Goal: Transaction & Acquisition: Obtain resource

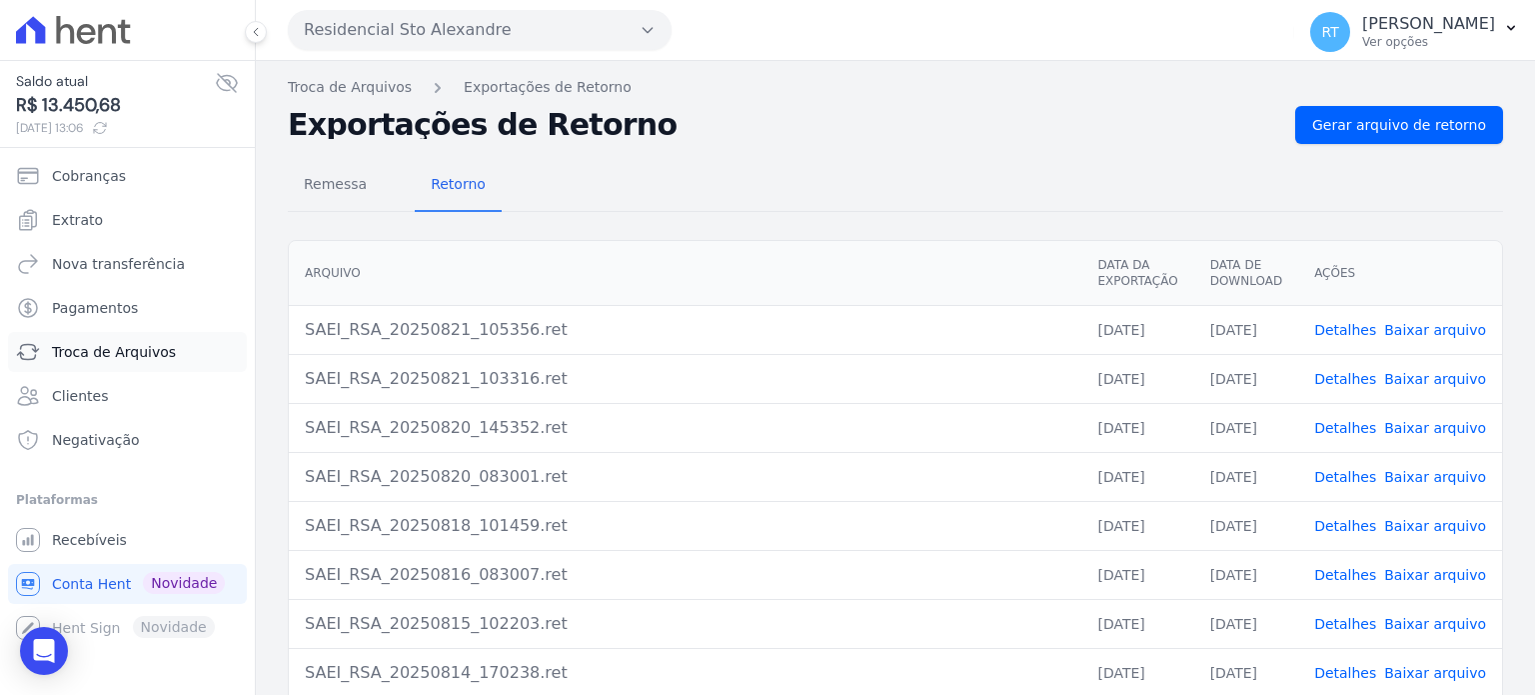
click at [127, 357] on span "Troca de Arquivos" at bounding box center [114, 352] width 124 height 20
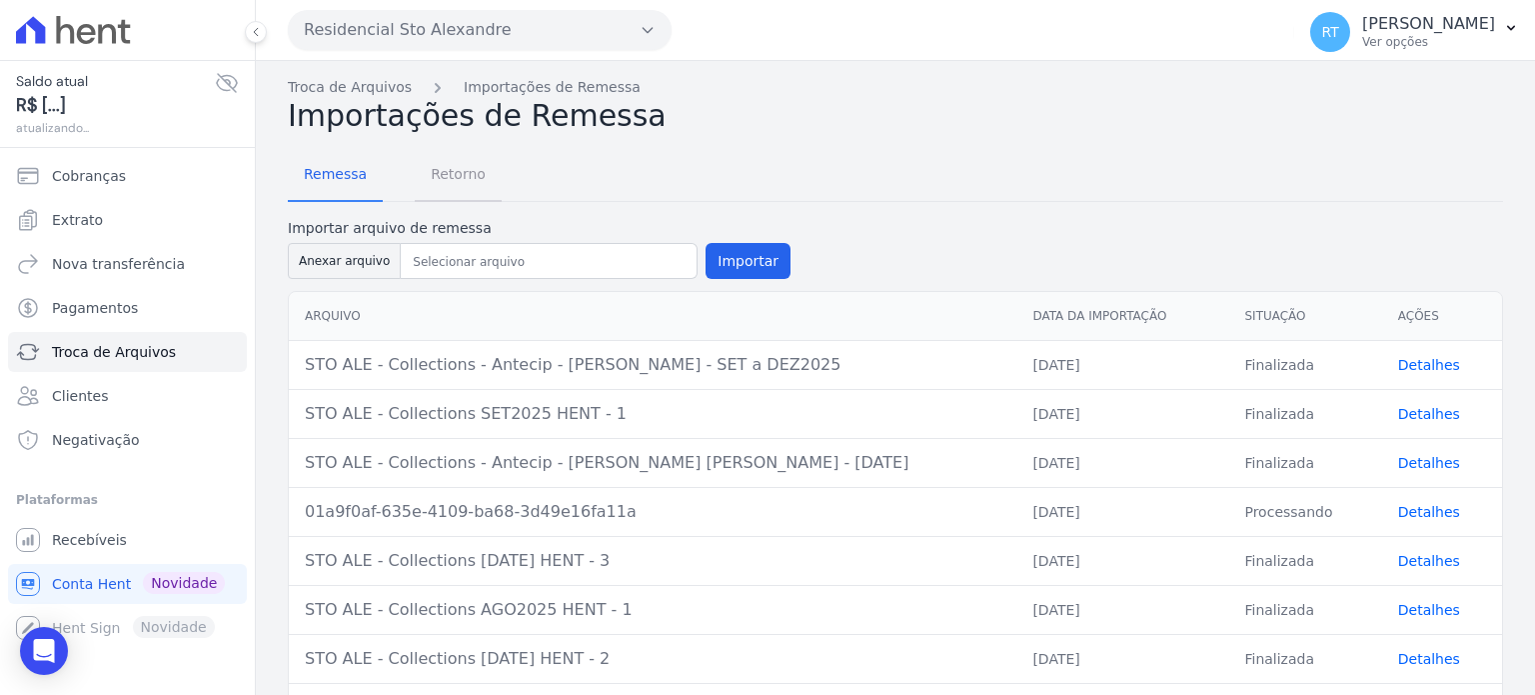
click at [455, 176] on span "Retorno" at bounding box center [458, 174] width 79 height 40
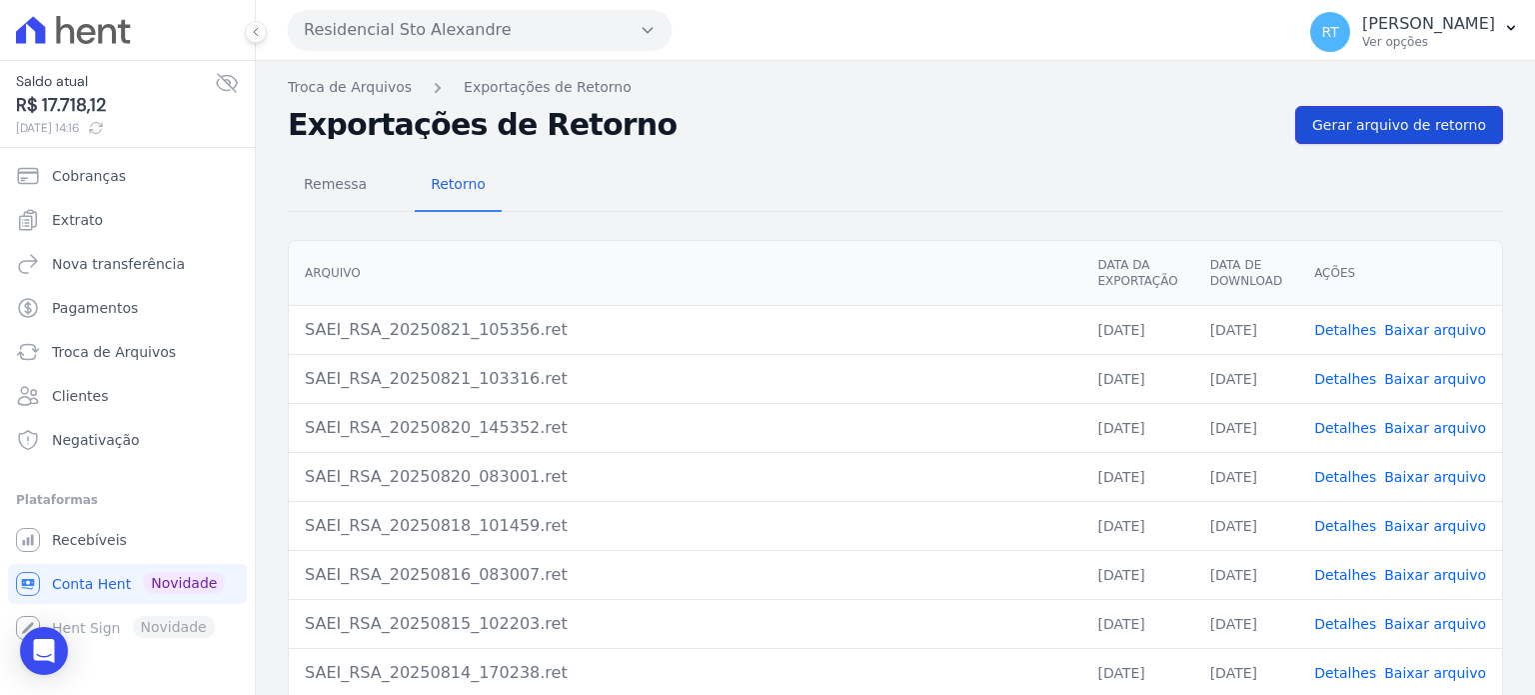
click at [1407, 130] on span "Gerar arquivo de retorno" at bounding box center [1400, 125] width 174 height 20
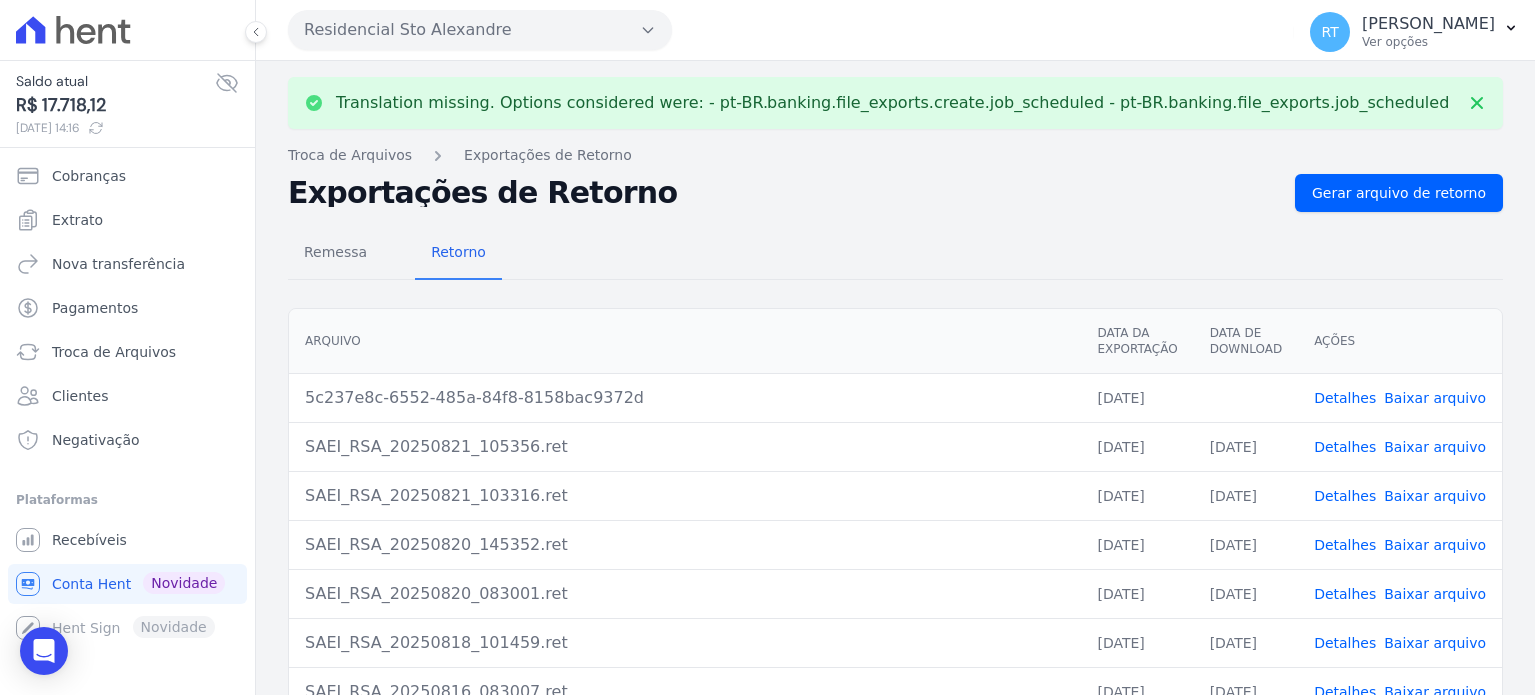
click at [1350, 397] on link "Detalhes" at bounding box center [1346, 398] width 62 height 16
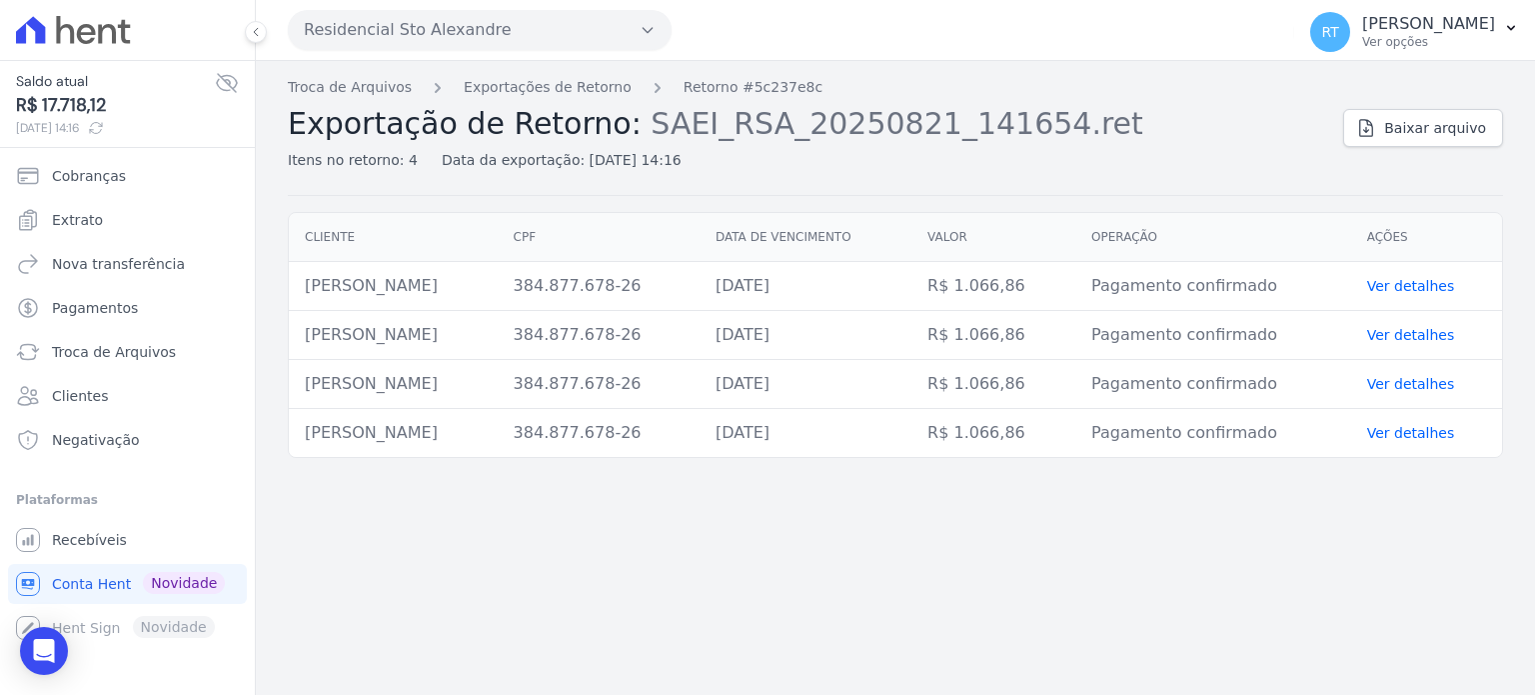
click at [815, 237] on th "Data de vencimento" at bounding box center [806, 237] width 212 height 49
click at [1411, 287] on link "Ver detalhes" at bounding box center [1412, 286] width 88 height 16
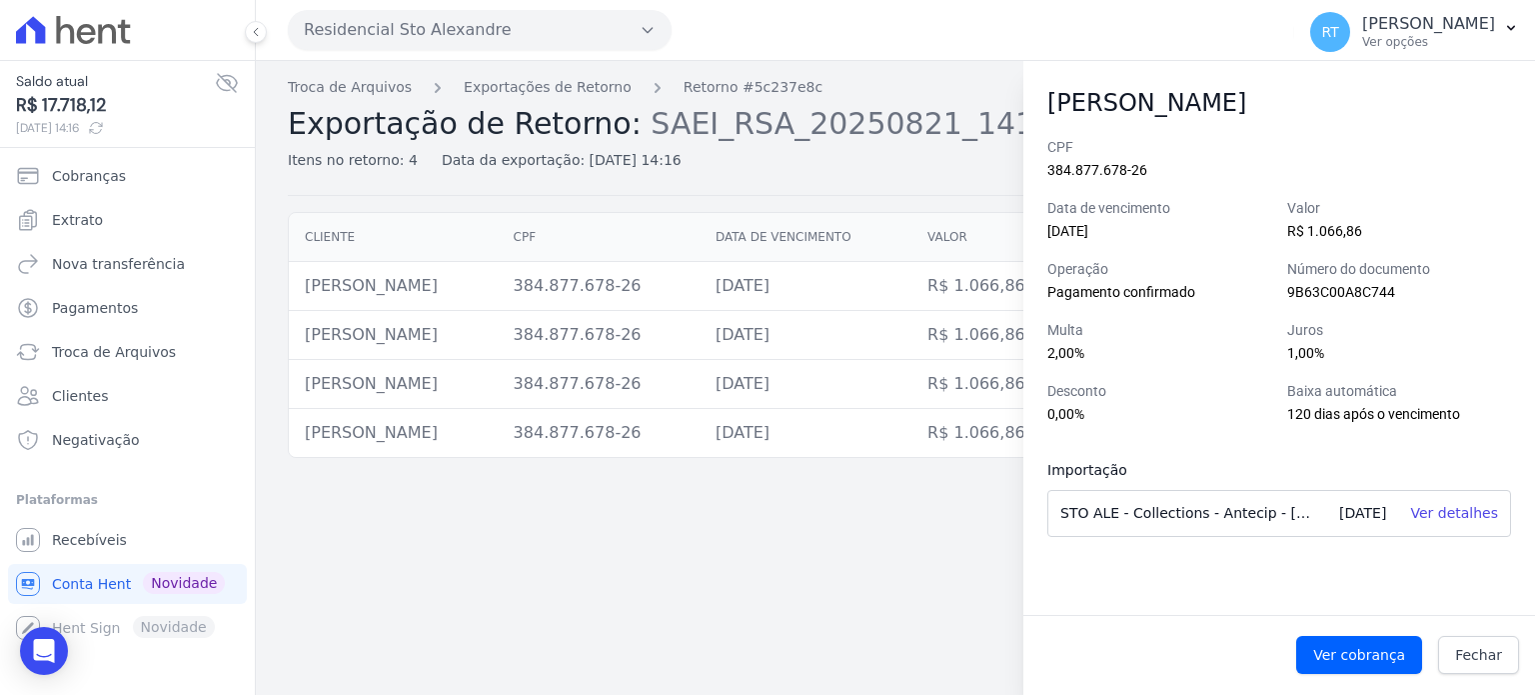
click at [944, 193] on div "Troca de Arquivos Exportações de Retorno Retorno #5c237e8c Exportação de Retorn…" at bounding box center [896, 136] width 1216 height 119
click at [1490, 659] on span "Fechar" at bounding box center [1478, 655] width 47 height 20
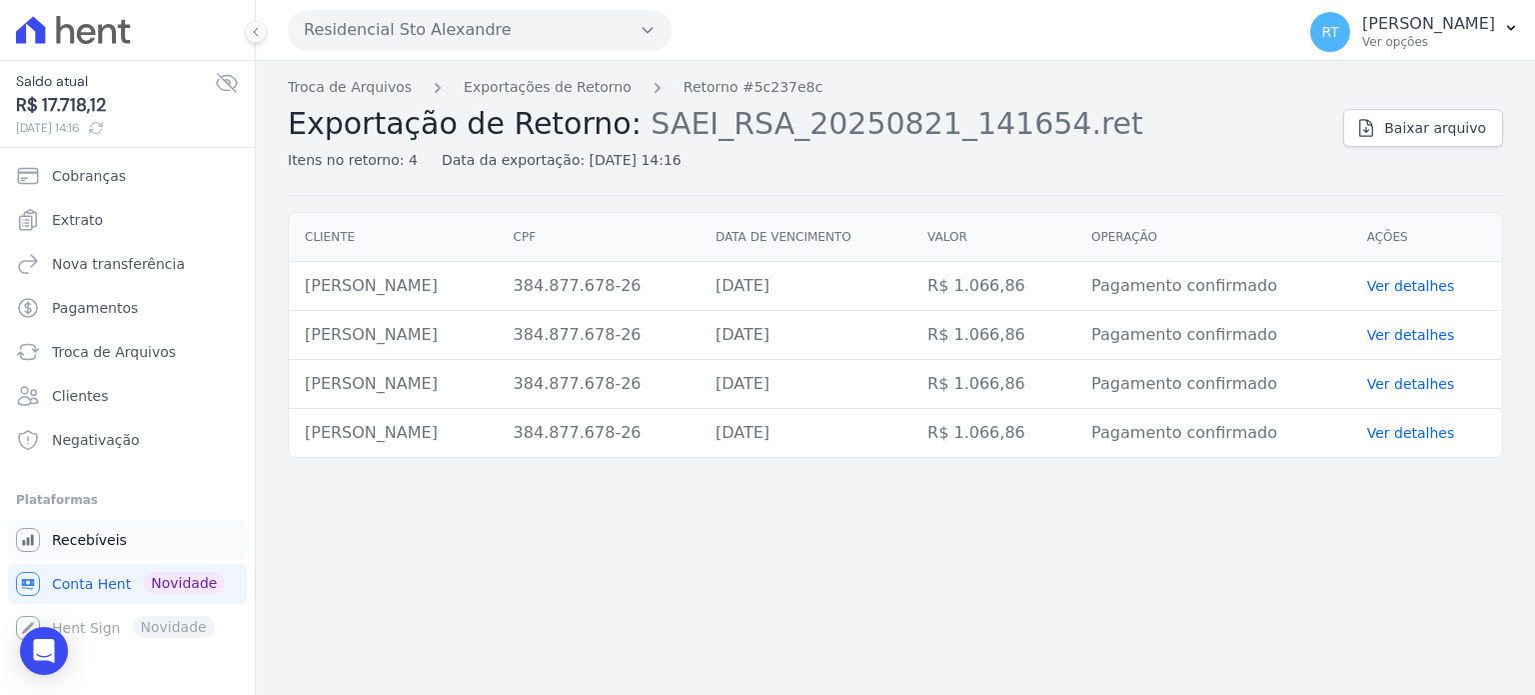
click at [103, 540] on span "Recebíveis" at bounding box center [89, 540] width 75 height 20
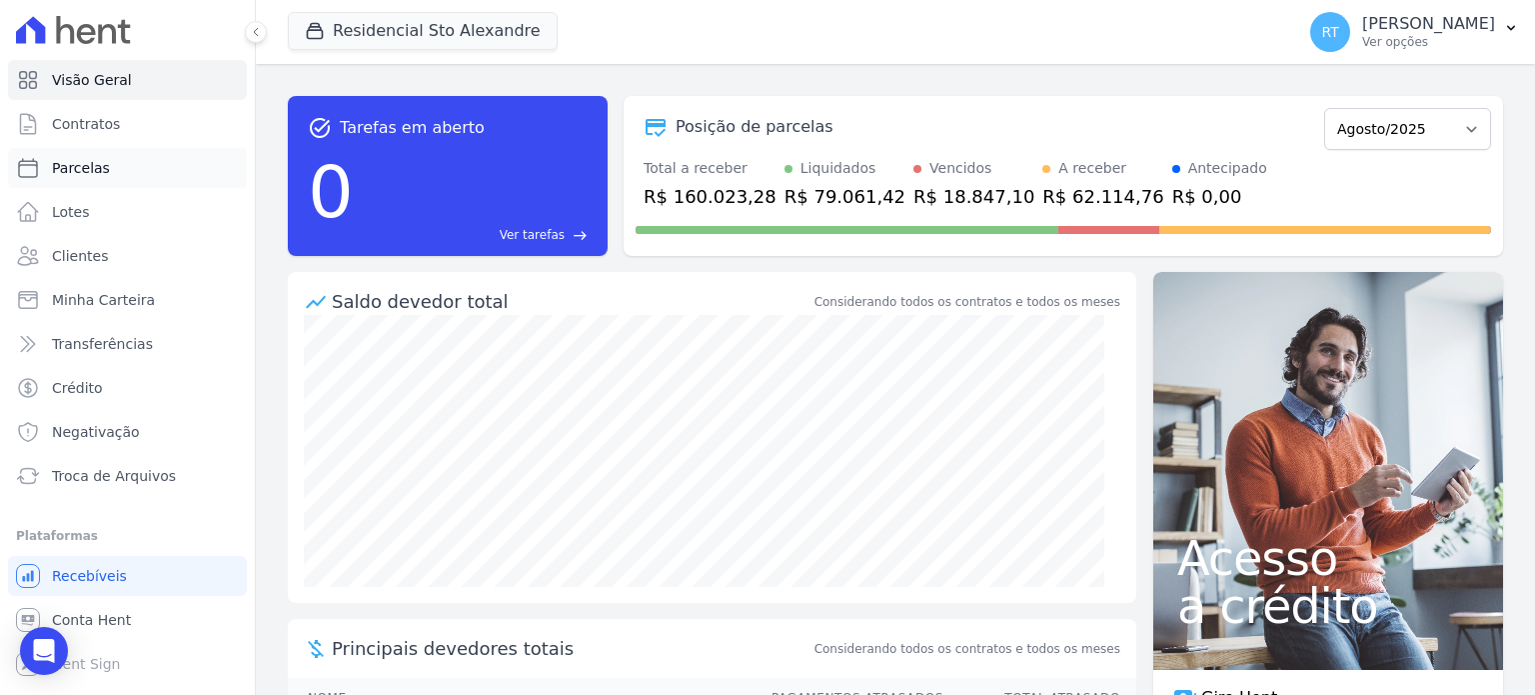
click at [115, 180] on link "Parcelas" at bounding box center [127, 168] width 239 height 40
select select
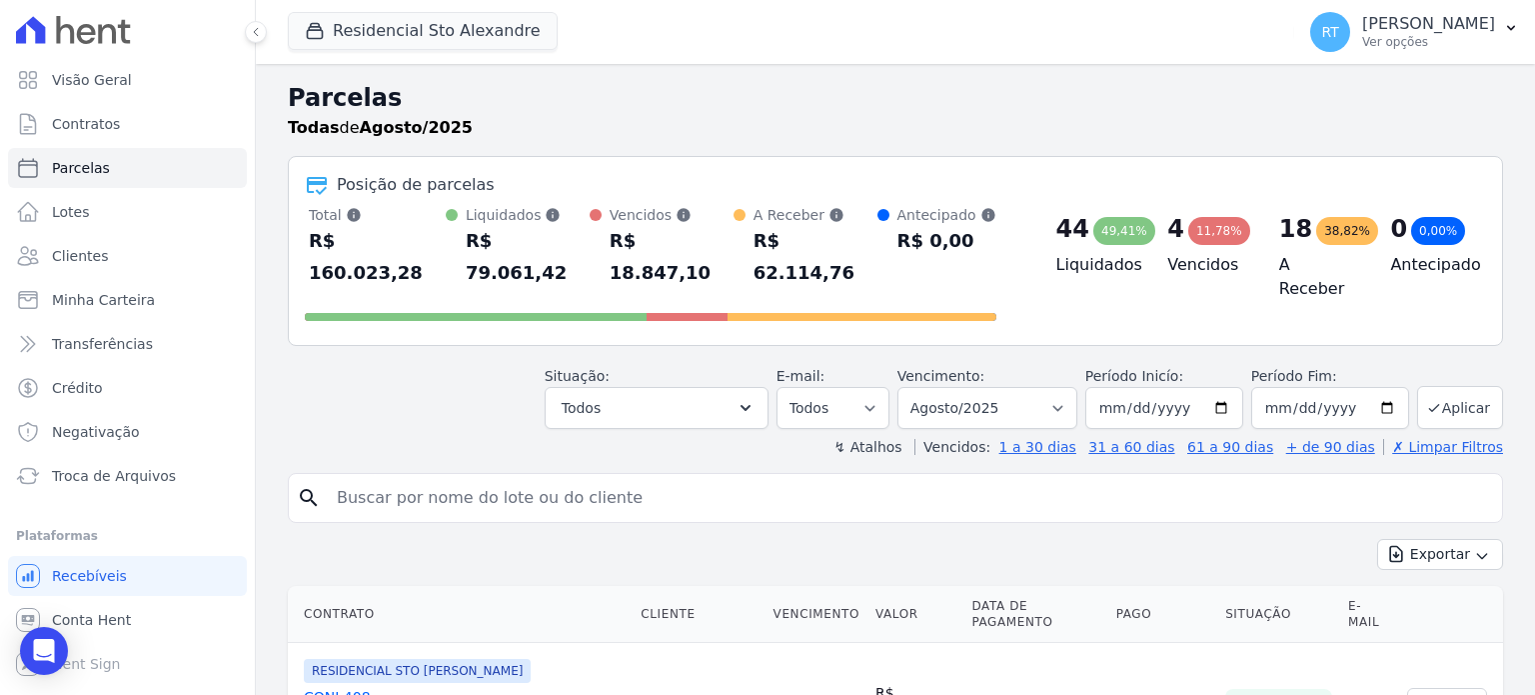
click at [584, 478] on input "search" at bounding box center [910, 498] width 1170 height 40
click at [1068, 387] on select "Filtrar por período ──────── Todos os meses Março/2020 Abril/2020 Maio/2020 Jun…" at bounding box center [988, 408] width 180 height 42
click at [1064, 387] on select "Filtrar por período ──────── Todos os meses Março/2020 Abril/2020 Maio/2020 Jun…" at bounding box center [988, 408] width 180 height 42
select select "09/2025"
click at [914, 387] on select "Filtrar por período ──────── Todos os meses Março/2020 Abril/2020 Maio/2020 Jun…" at bounding box center [988, 408] width 180 height 42
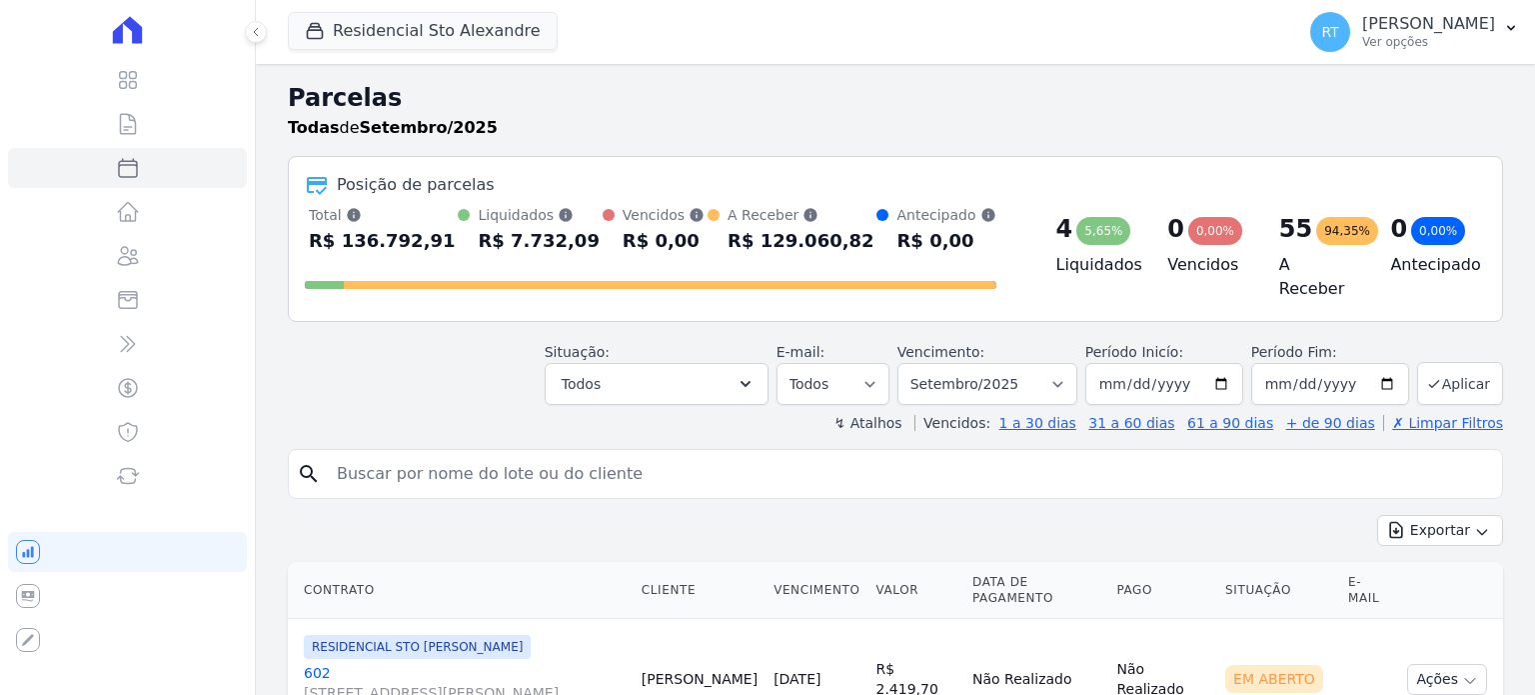
select select
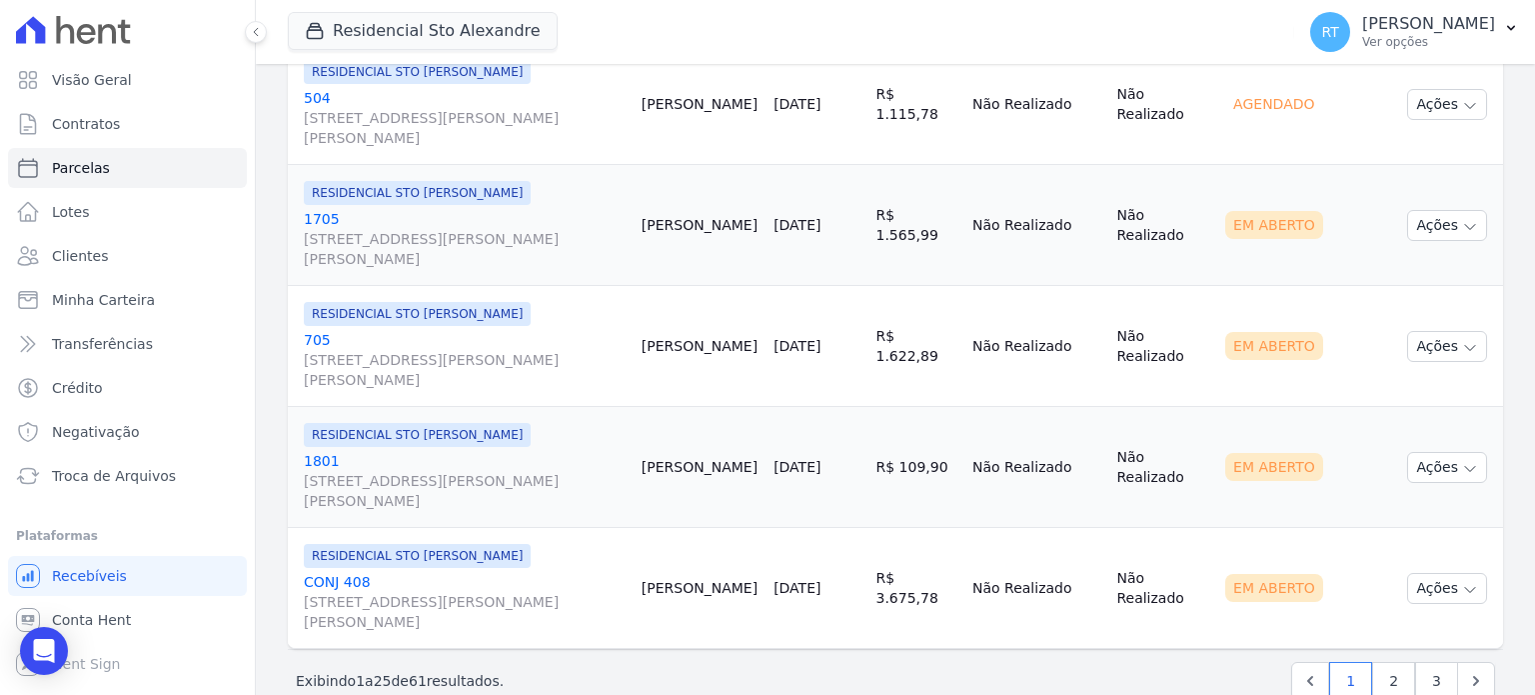
scroll to position [3019, 0]
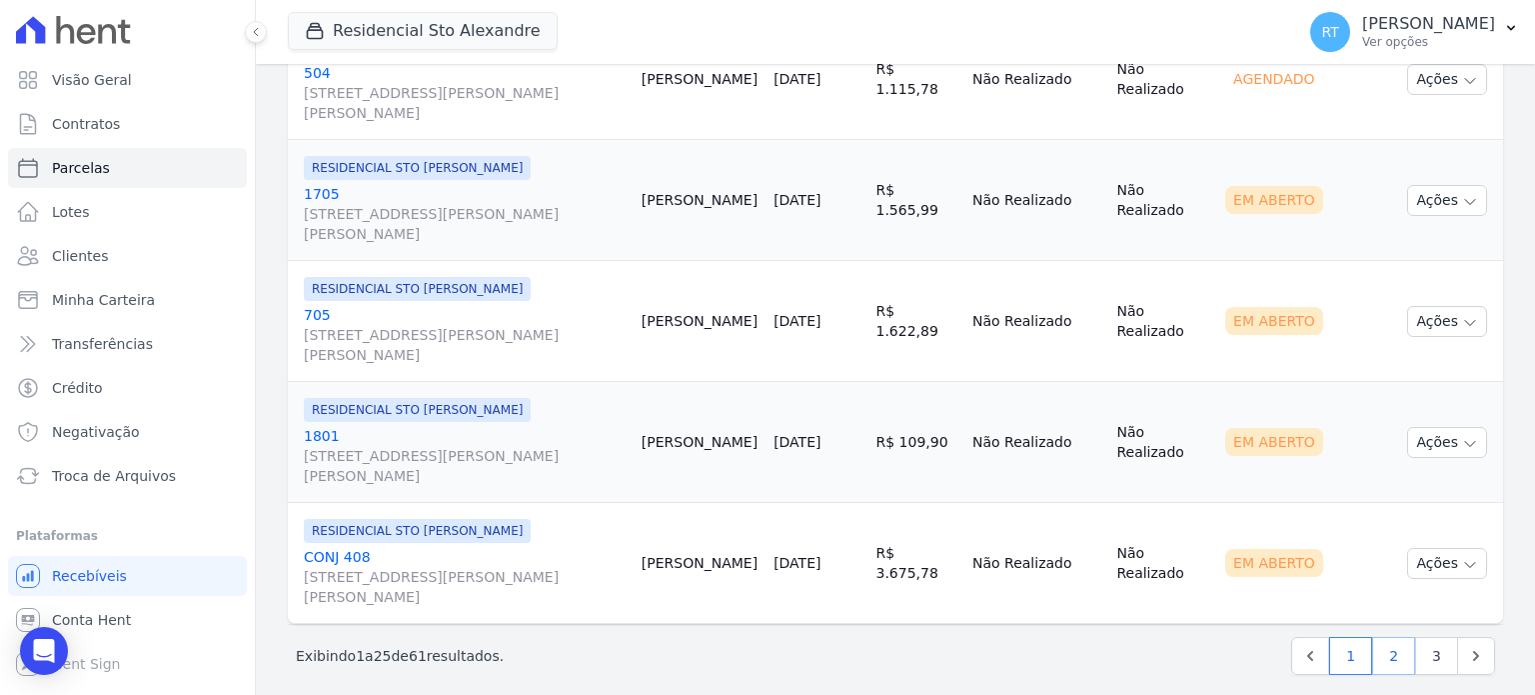
click at [1380, 642] on link "2" at bounding box center [1394, 656] width 43 height 38
select select
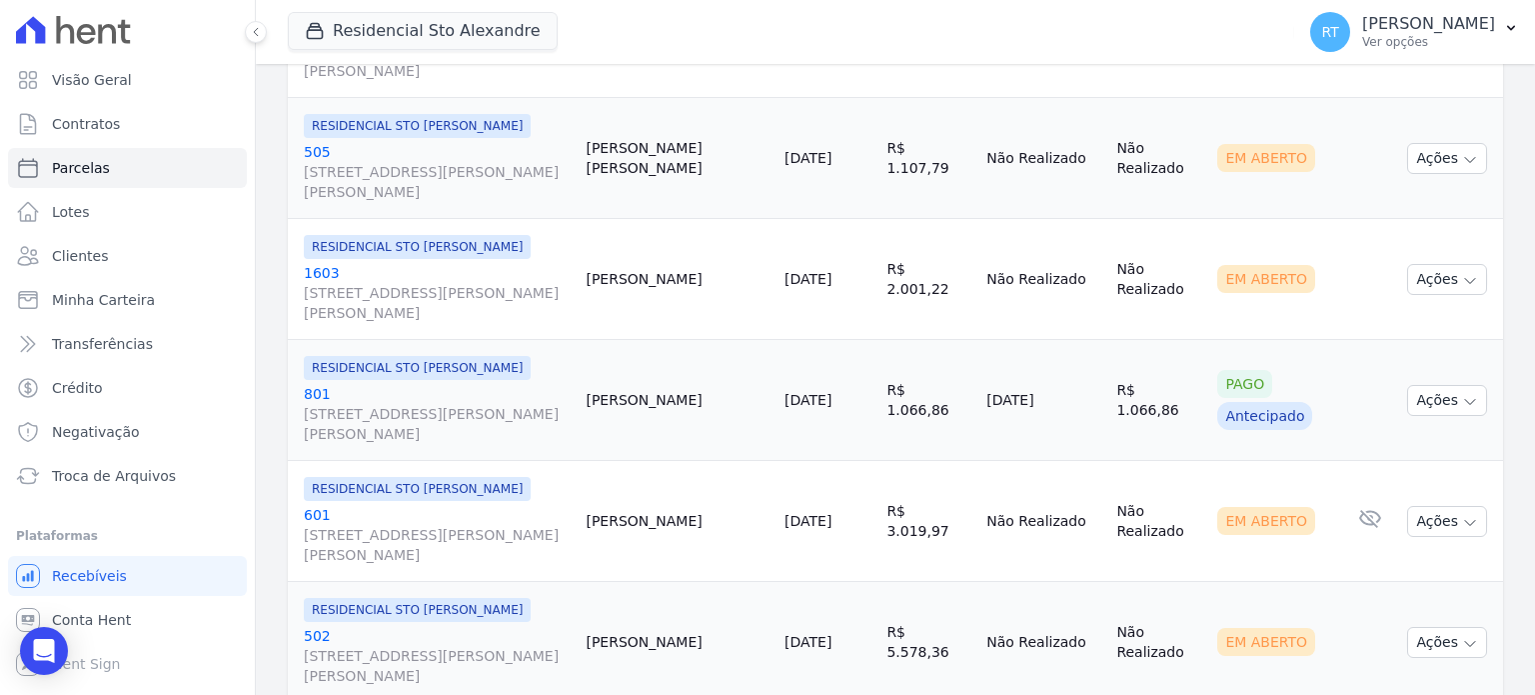
scroll to position [1320, 0]
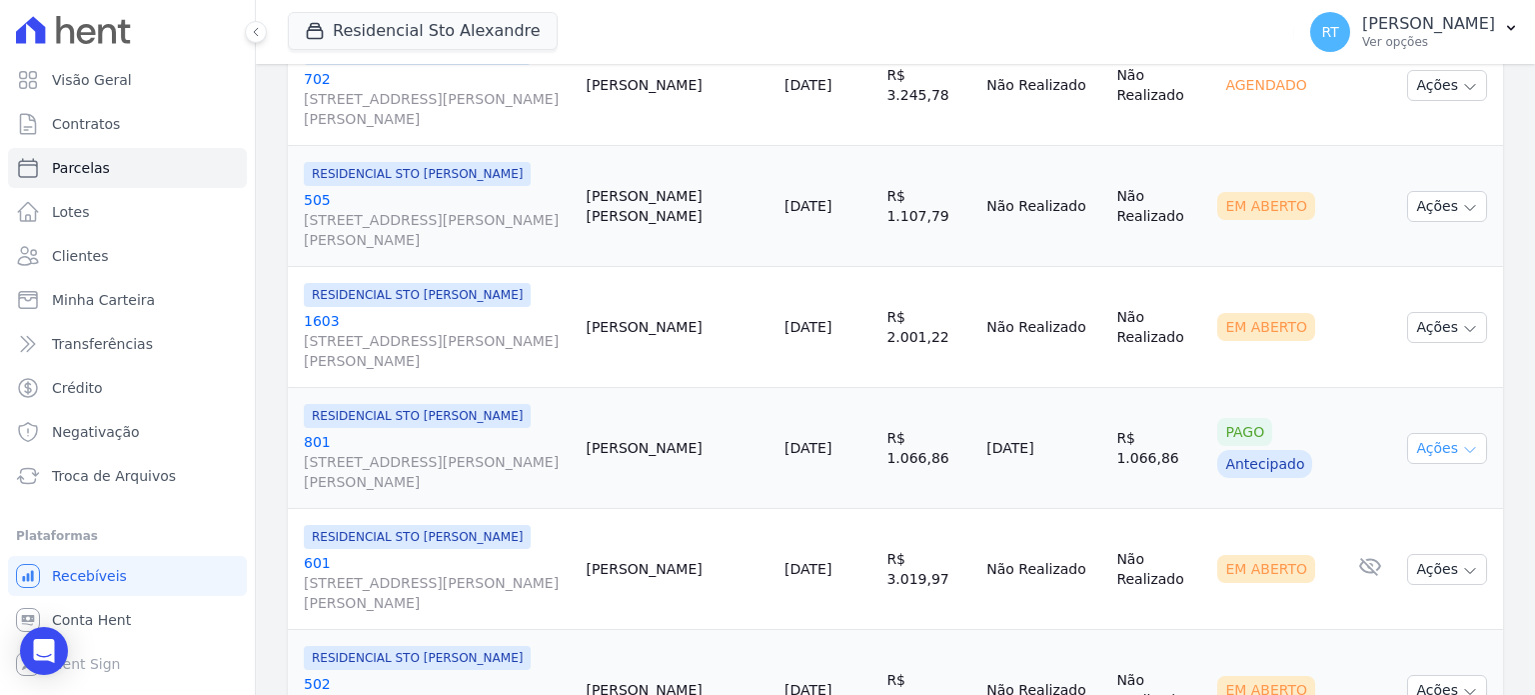
click at [1462, 442] on icon "button" at bounding box center [1470, 450] width 16 height 16
click at [1379, 483] on link "Ver boleto" at bounding box center [1440, 494] width 192 height 37
click at [1445, 388] on td "Ações Ver boleto [GEOGRAPHIC_DATA] Antecipação não disponível Enviar whatsapp N…" at bounding box center [1451, 448] width 104 height 121
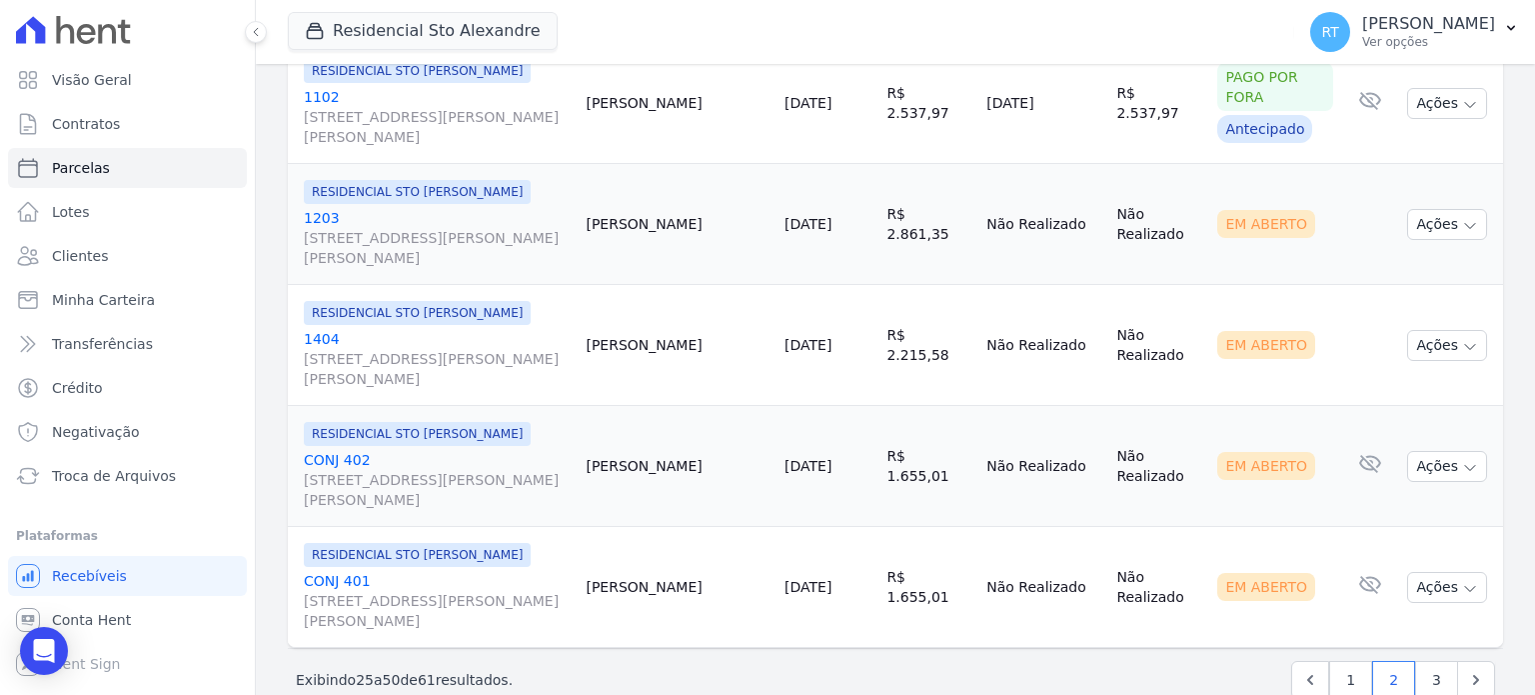
scroll to position [3019, 0]
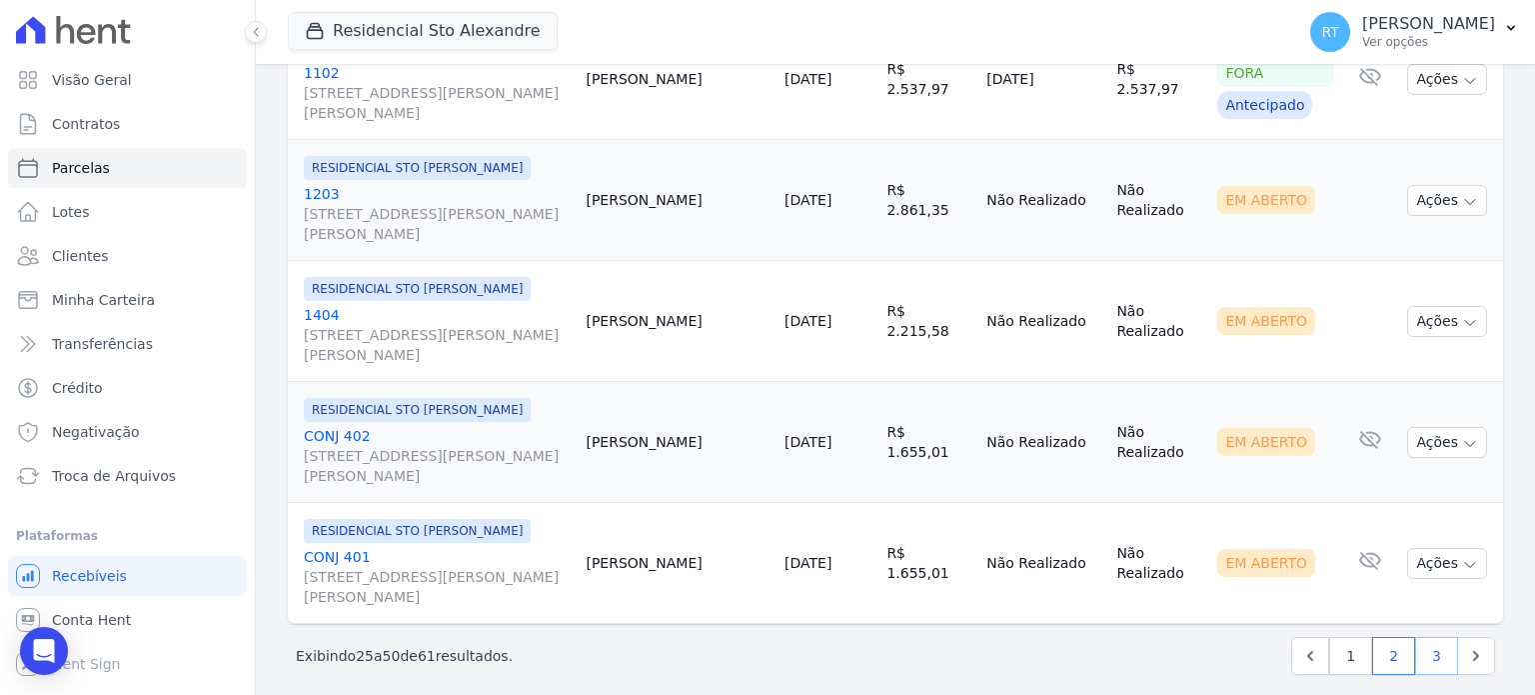
click at [1415, 637] on link "3" at bounding box center [1436, 656] width 43 height 38
select select
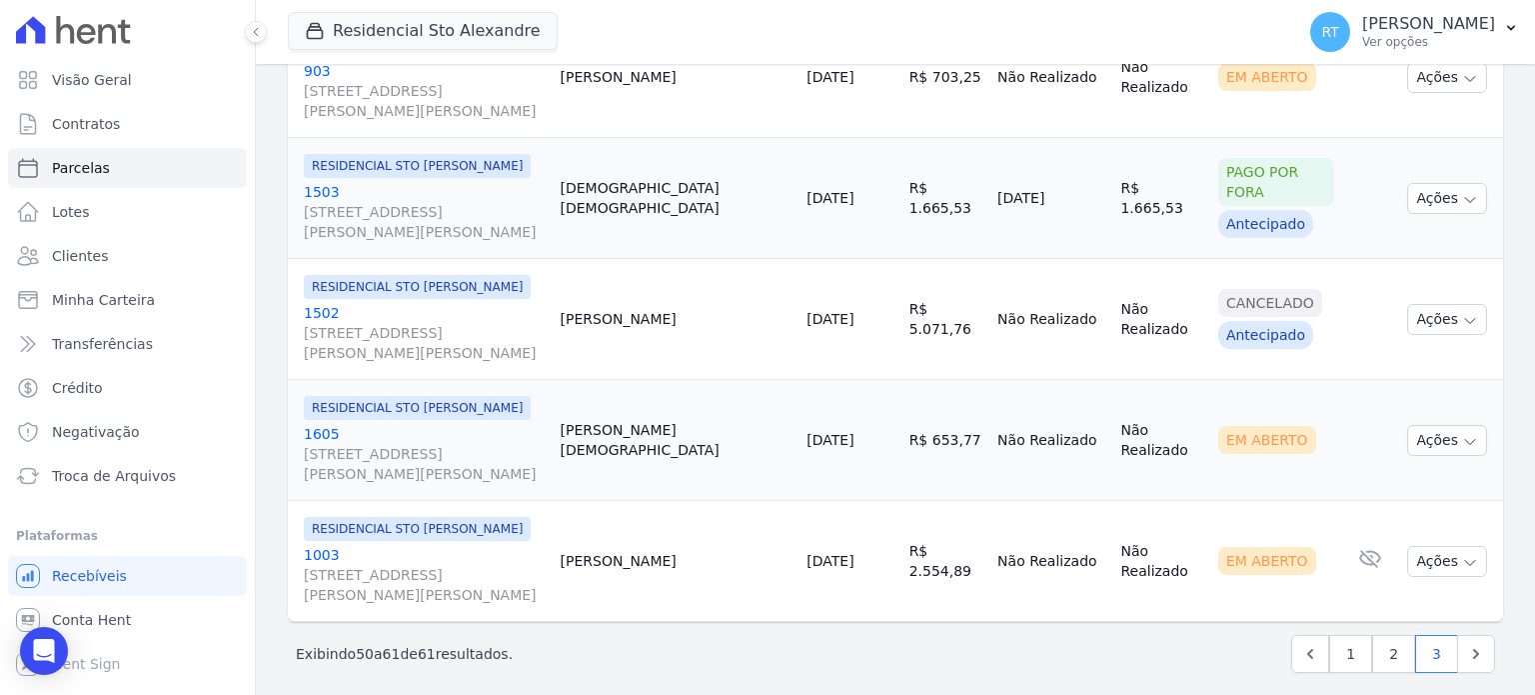
scroll to position [1329, 0]
click at [1425, 639] on link "3" at bounding box center [1436, 653] width 43 height 38
click at [1473, 648] on icon "Next" at bounding box center [1476, 653] width 6 height 10
select select
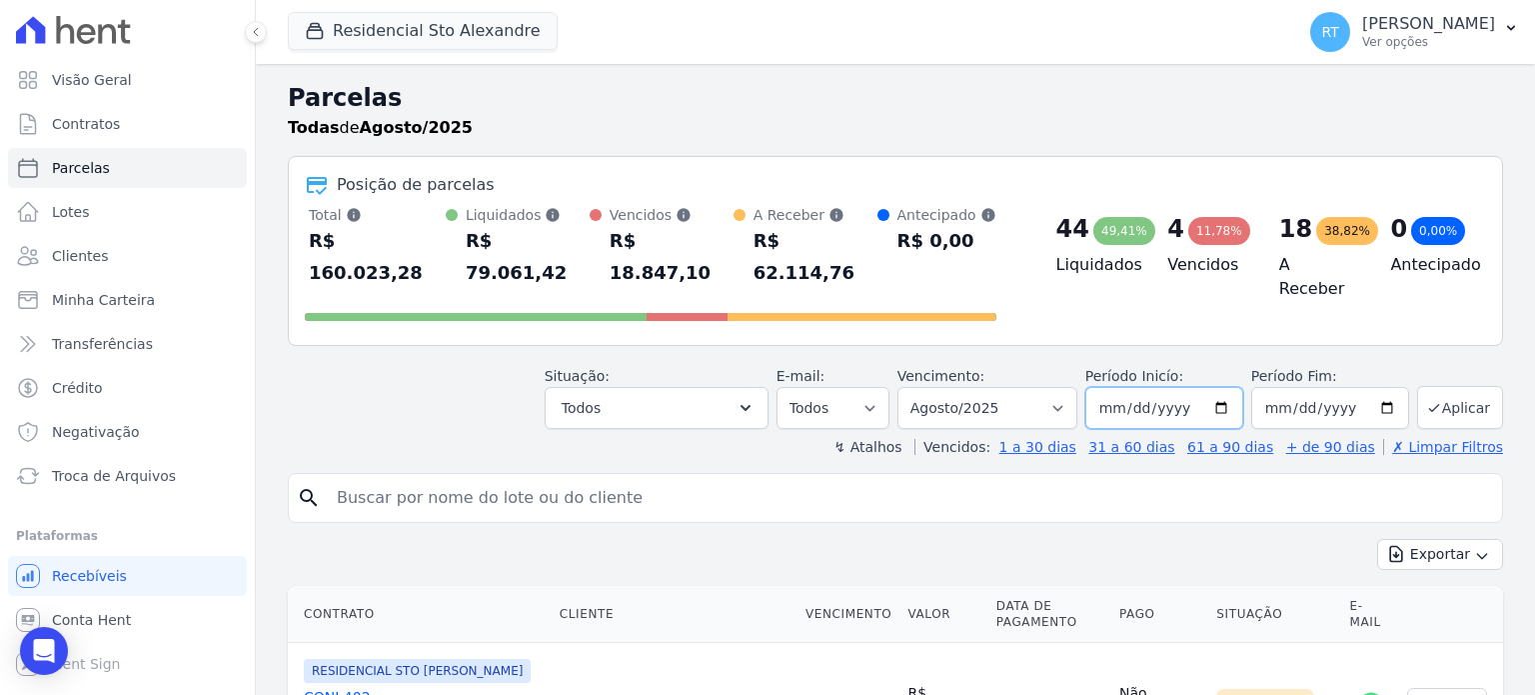
click at [1222, 387] on input "[DATE]" at bounding box center [1165, 408] width 158 height 42
type input "[DATE]"
click at [1380, 387] on input "[DATE]" at bounding box center [1331, 408] width 158 height 42
type input "[DATE]"
click at [1064, 387] on select "Filtrar por período ──────── Todos os meses Março/2020 Abril/2020 Maio/2020 Jun…" at bounding box center [988, 408] width 180 height 42
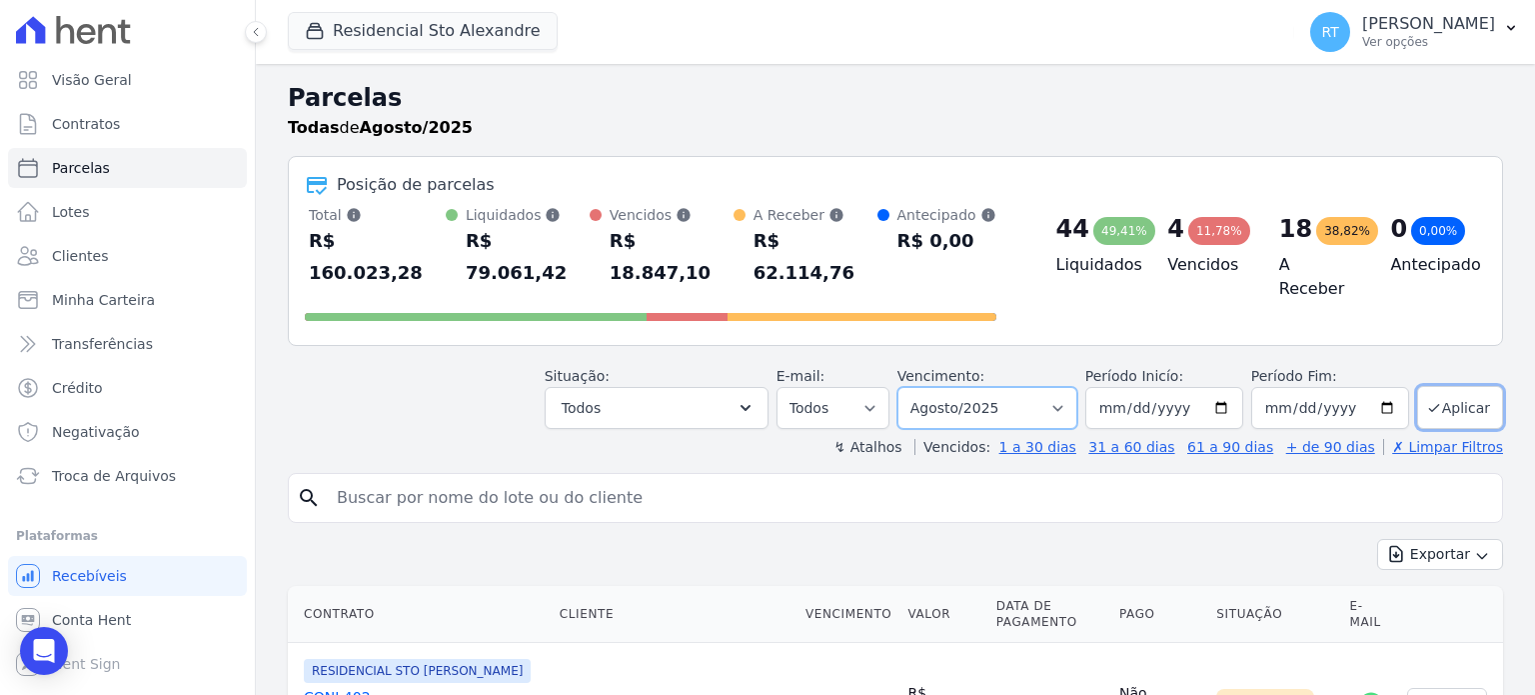
select select "09/2025"
click at [914, 387] on select "Filtrar por período ──────── Todos os meses Março/2020 Abril/2020 Maio/2020 Jun…" at bounding box center [988, 408] width 180 height 42
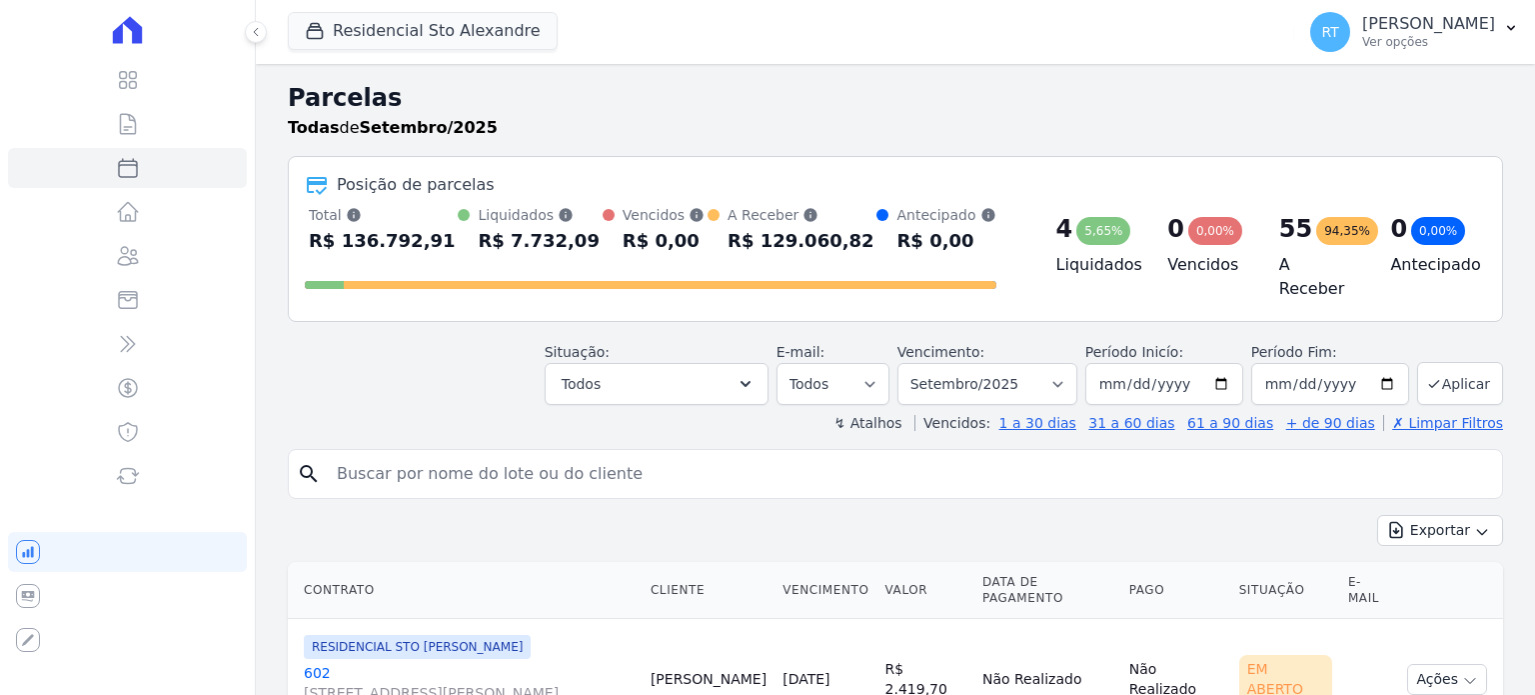
select select
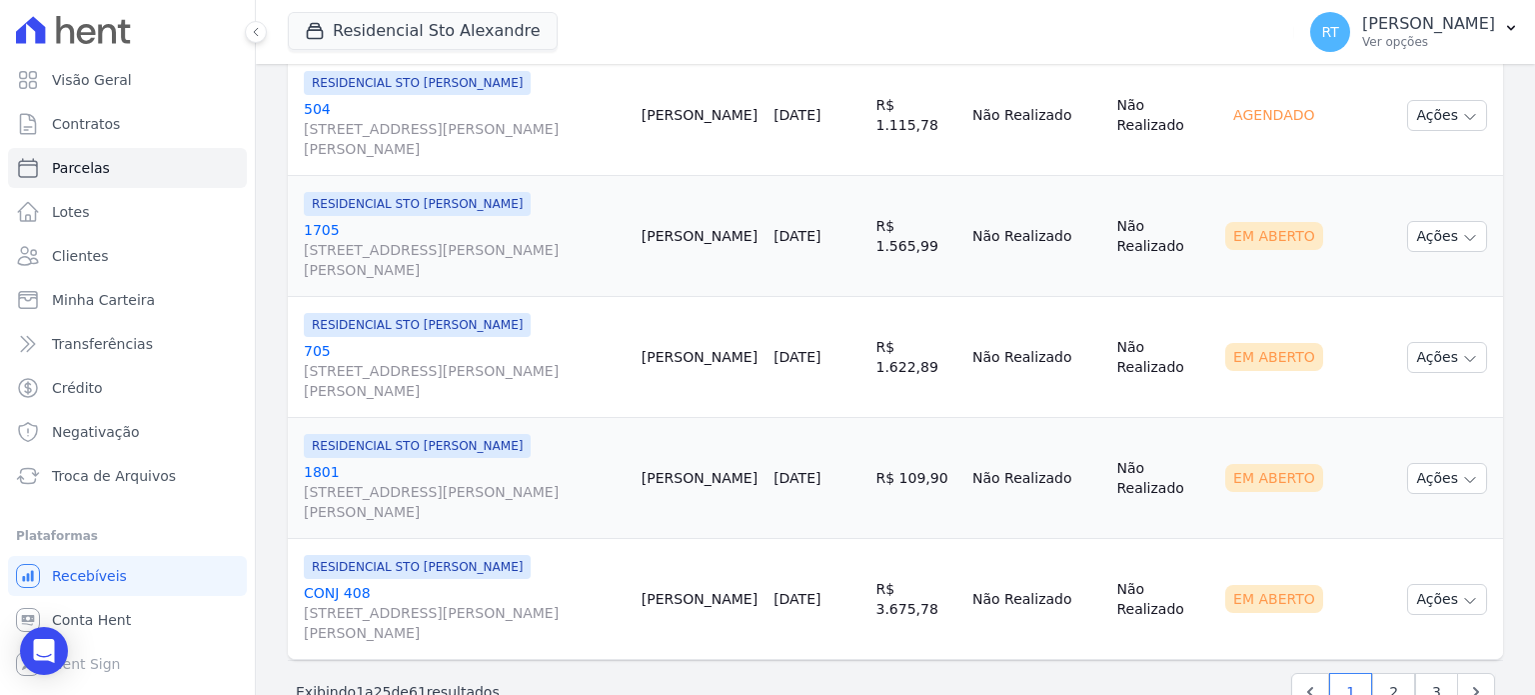
scroll to position [3019, 0]
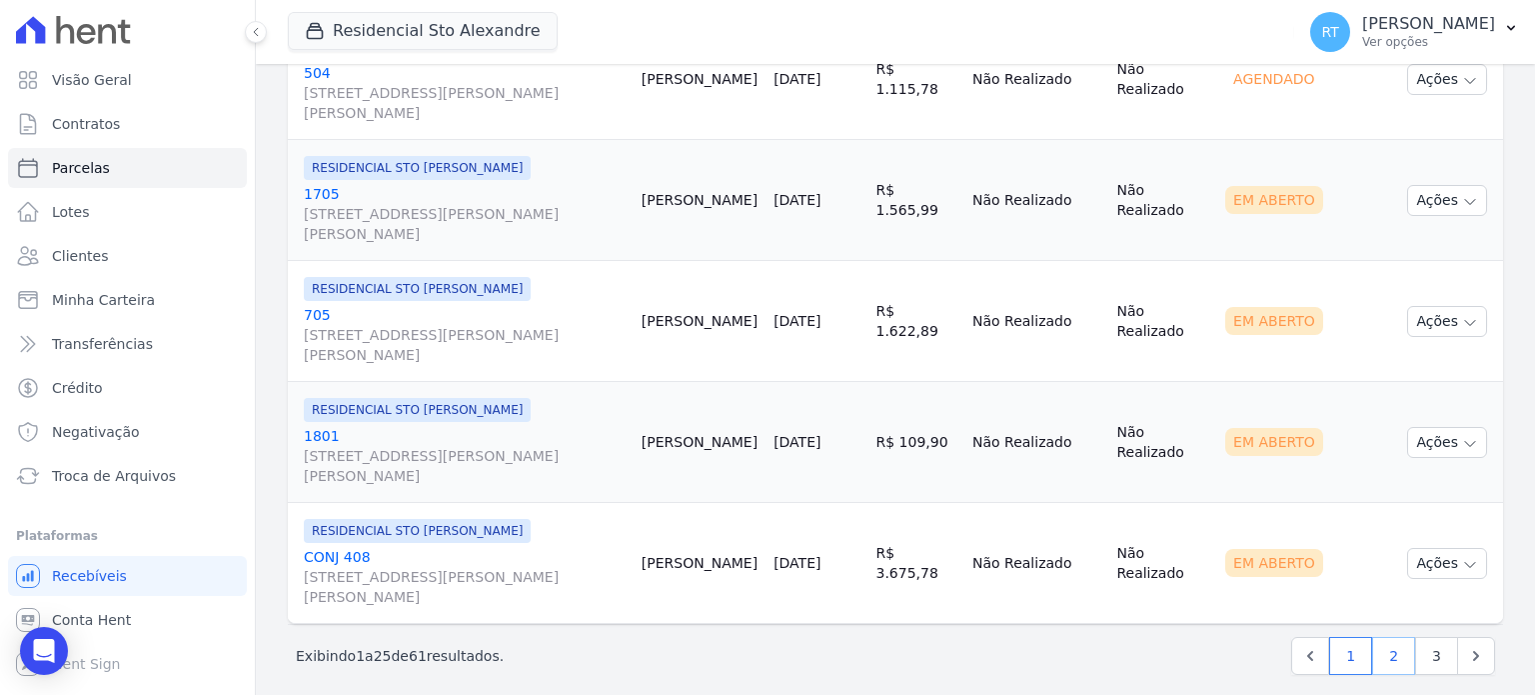
click at [1378, 641] on link "2" at bounding box center [1394, 656] width 43 height 38
select select
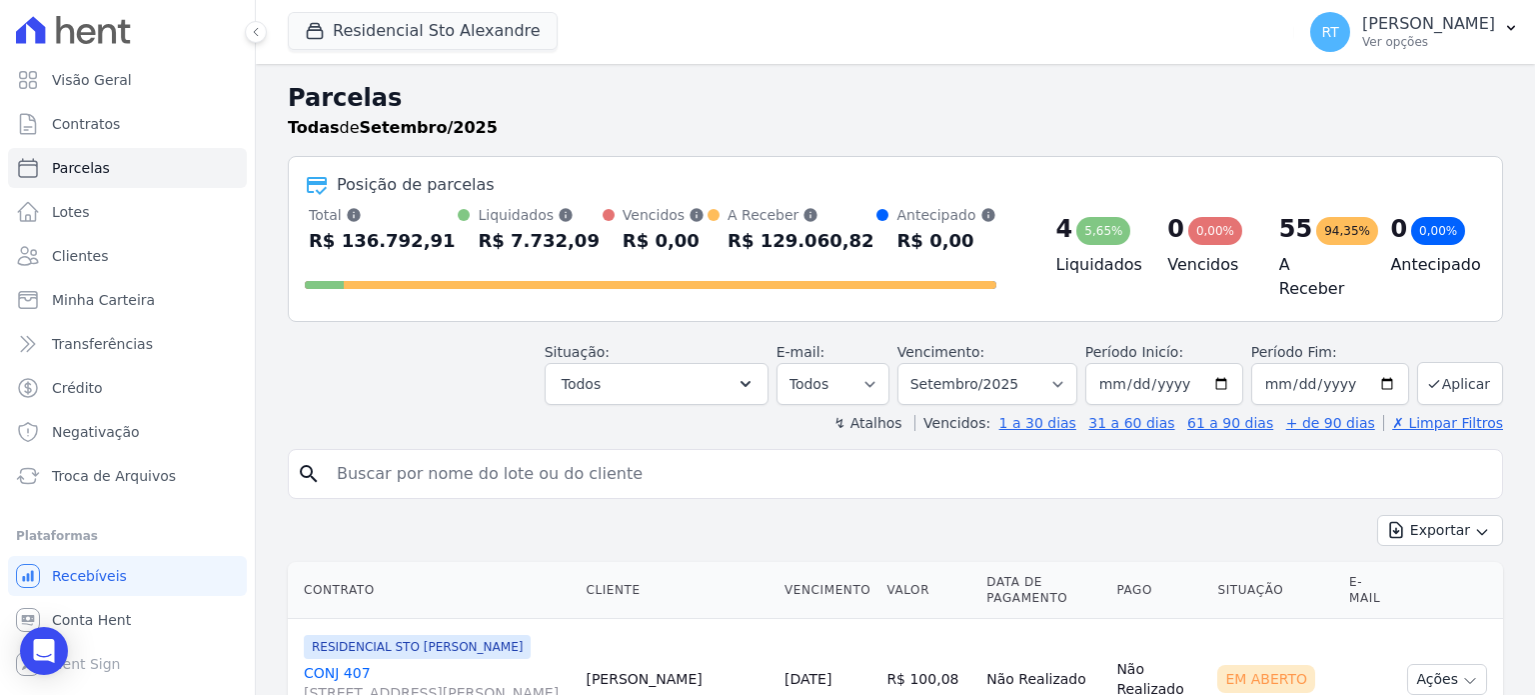
click at [650, 454] on input "search" at bounding box center [910, 474] width 1170 height 40
type input "elis"
select select
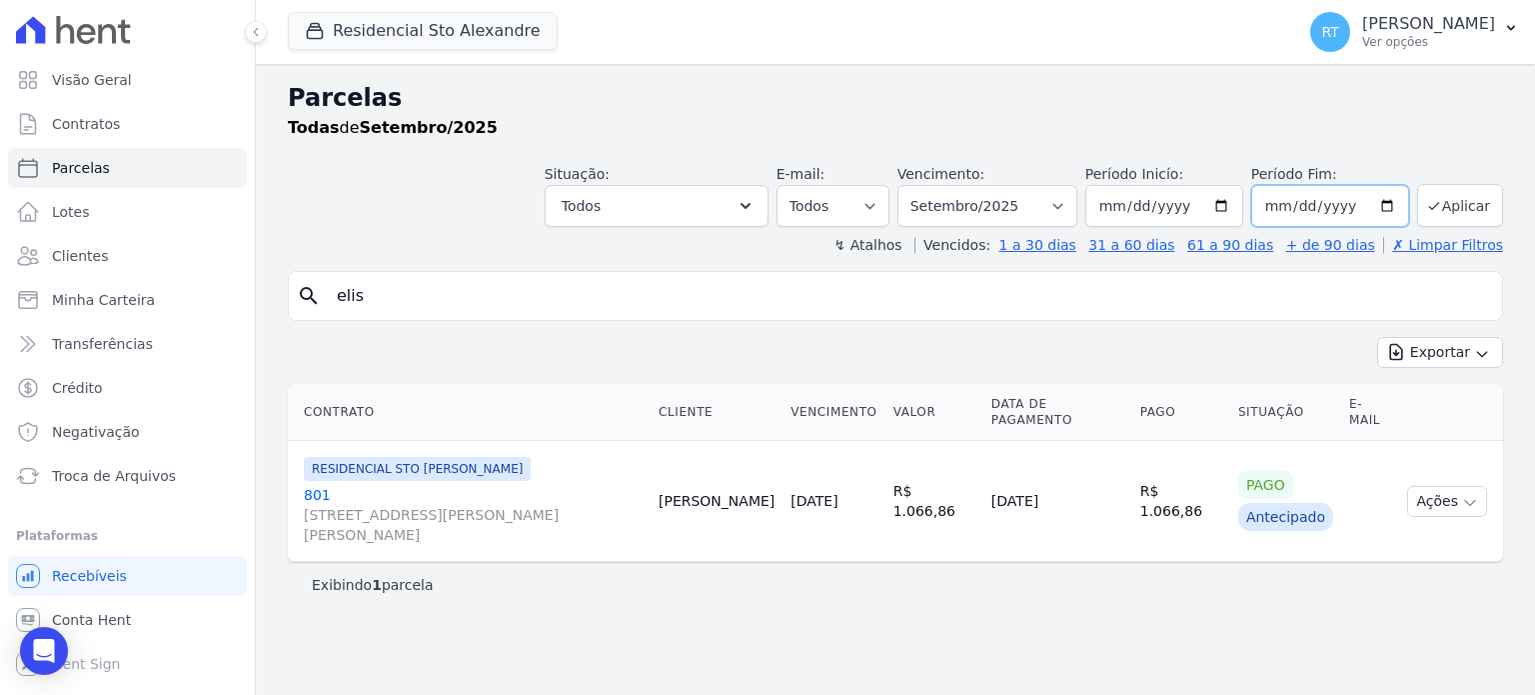
click at [1394, 201] on input "[DATE]" at bounding box center [1331, 206] width 158 height 42
type input "2025-12-31"
click at [1475, 203] on button "Aplicar" at bounding box center [1460, 205] width 86 height 43
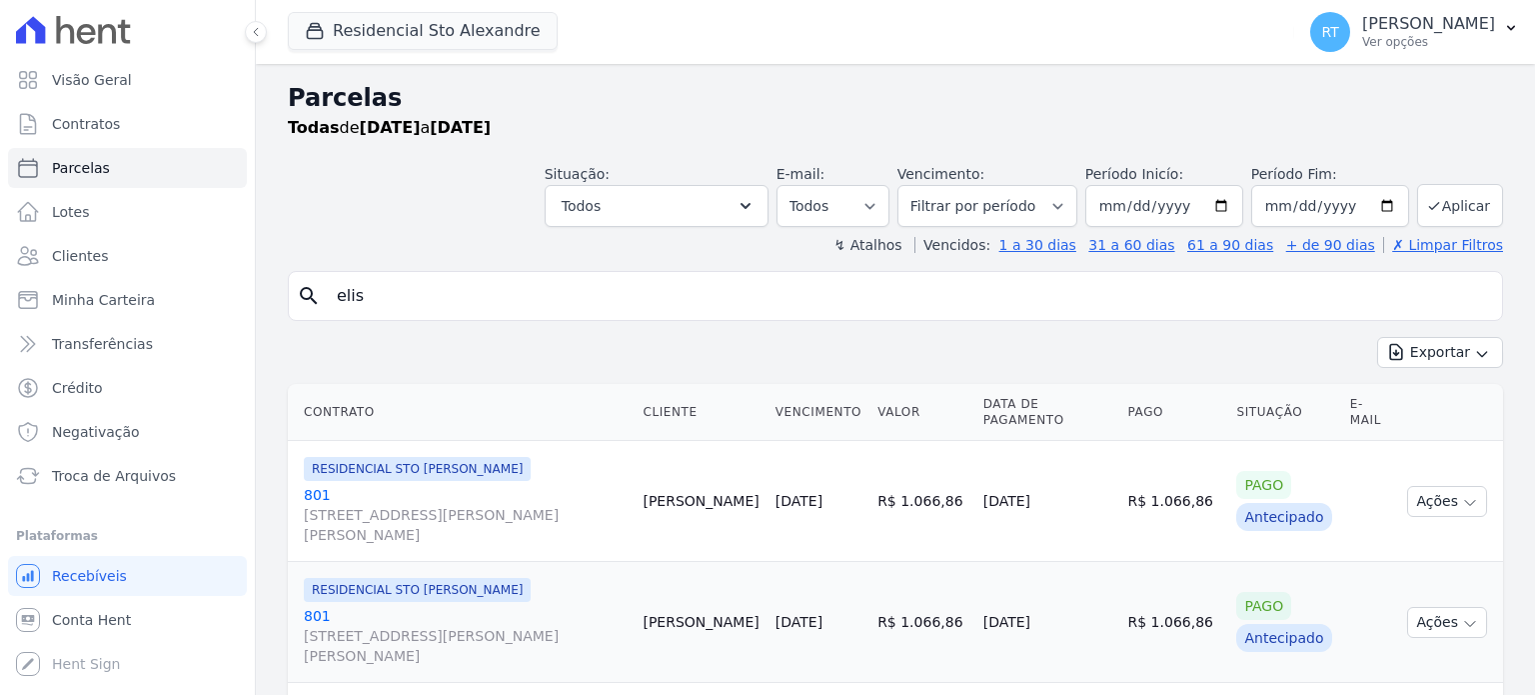
select select
click at [1455, 289] on input "elis" at bounding box center [910, 296] width 1170 height 40
click at [64, 214] on span "Lotes" at bounding box center [71, 212] width 38 height 20
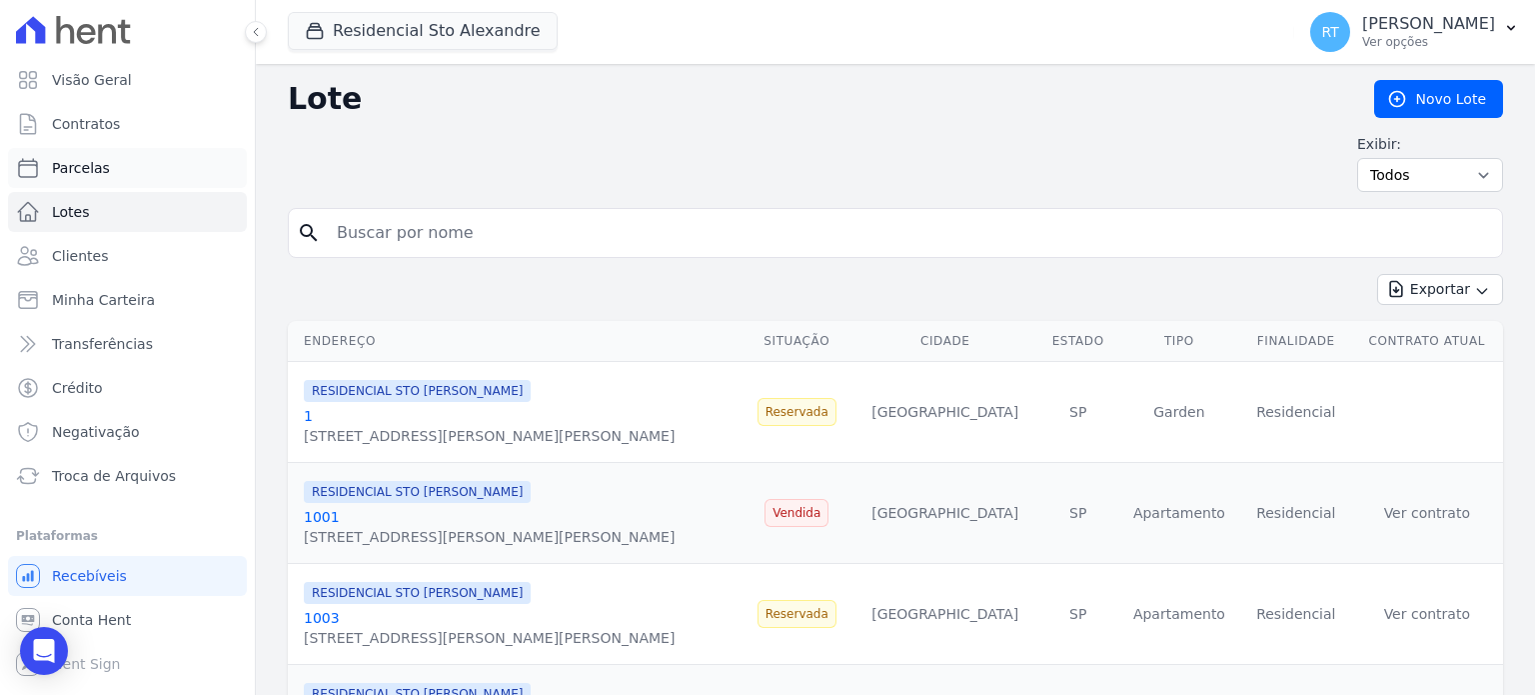
click at [84, 169] on span "Parcelas" at bounding box center [81, 168] width 58 height 20
click at [118, 123] on link "Contratos" at bounding box center [127, 124] width 239 height 40
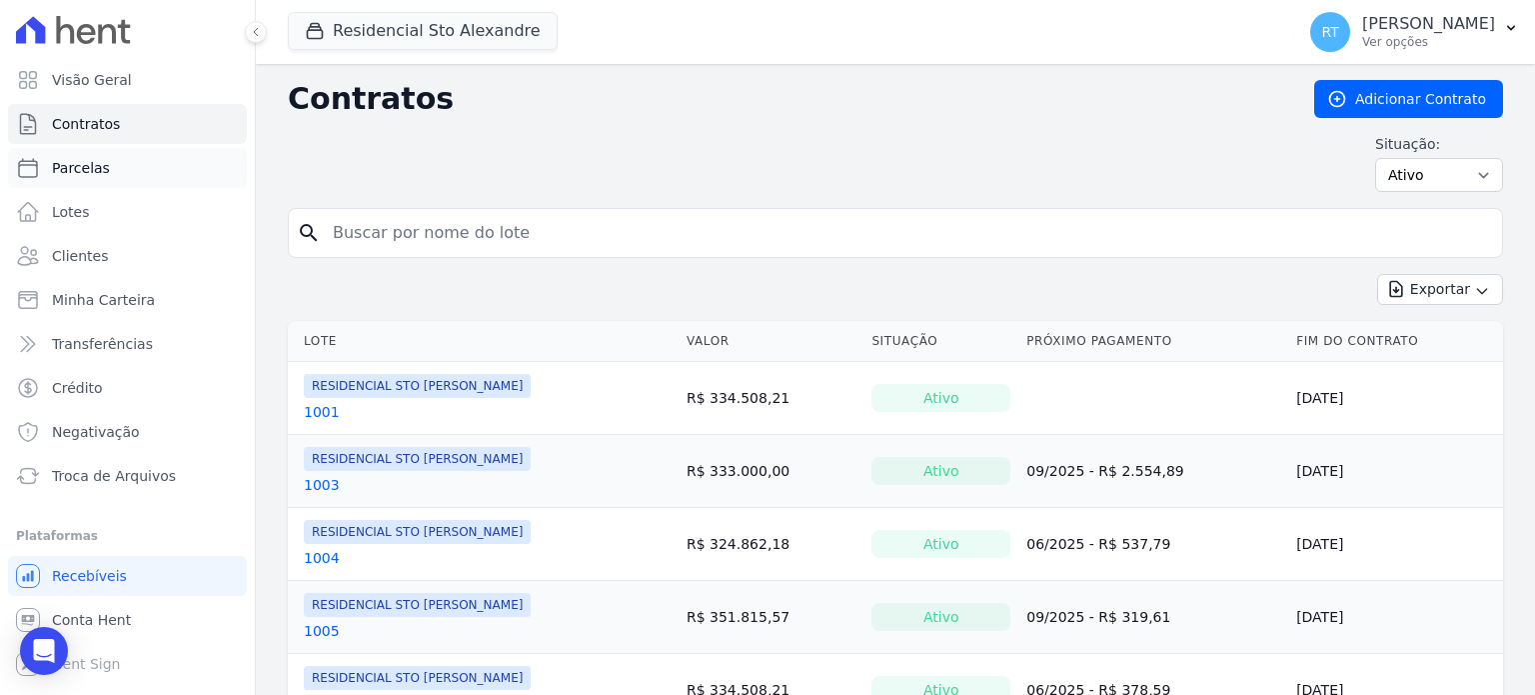
select select
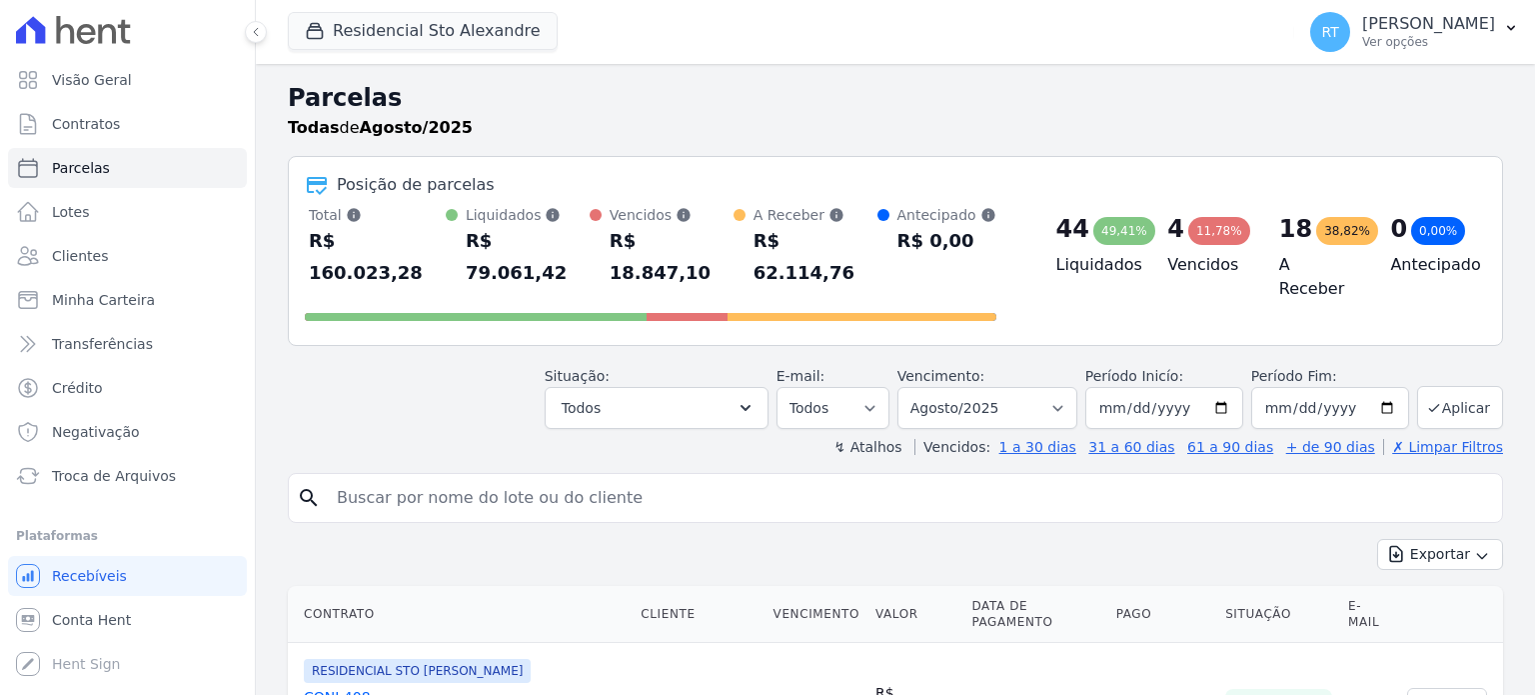
click at [457, 478] on input "search" at bounding box center [910, 498] width 1170 height 40
type input "186"
select select
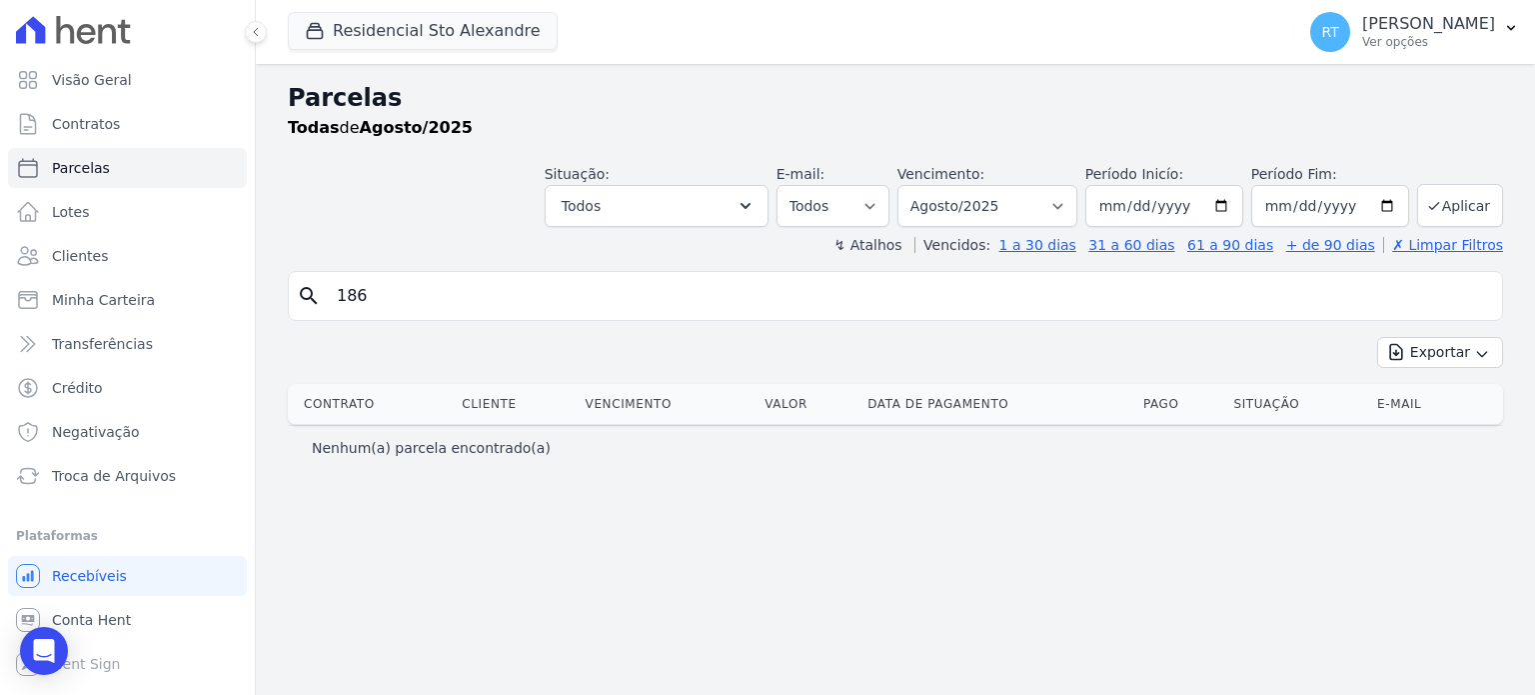
click at [1474, 291] on input "186" at bounding box center [910, 296] width 1170 height 40
click at [127, 220] on link "Lotes" at bounding box center [127, 212] width 239 height 40
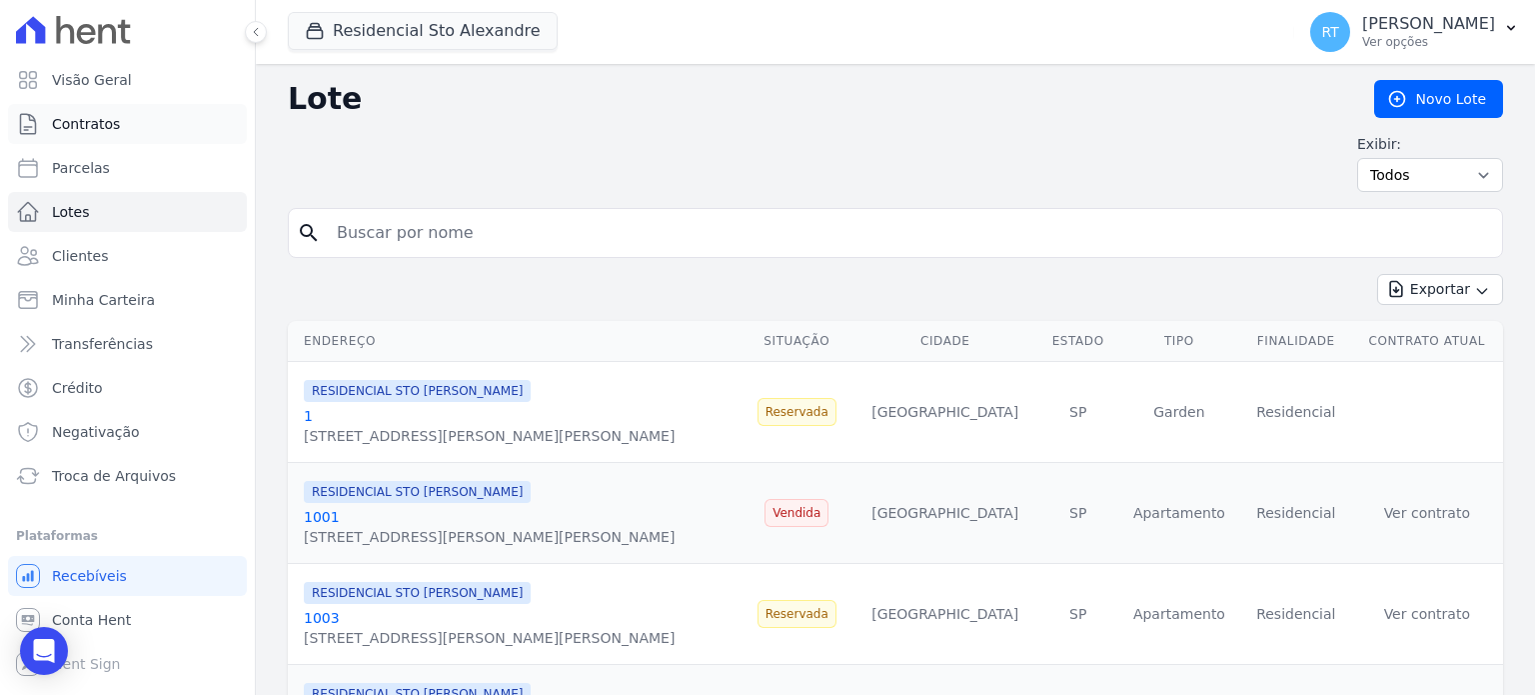
click at [116, 135] on link "Contratos" at bounding box center [127, 124] width 239 height 40
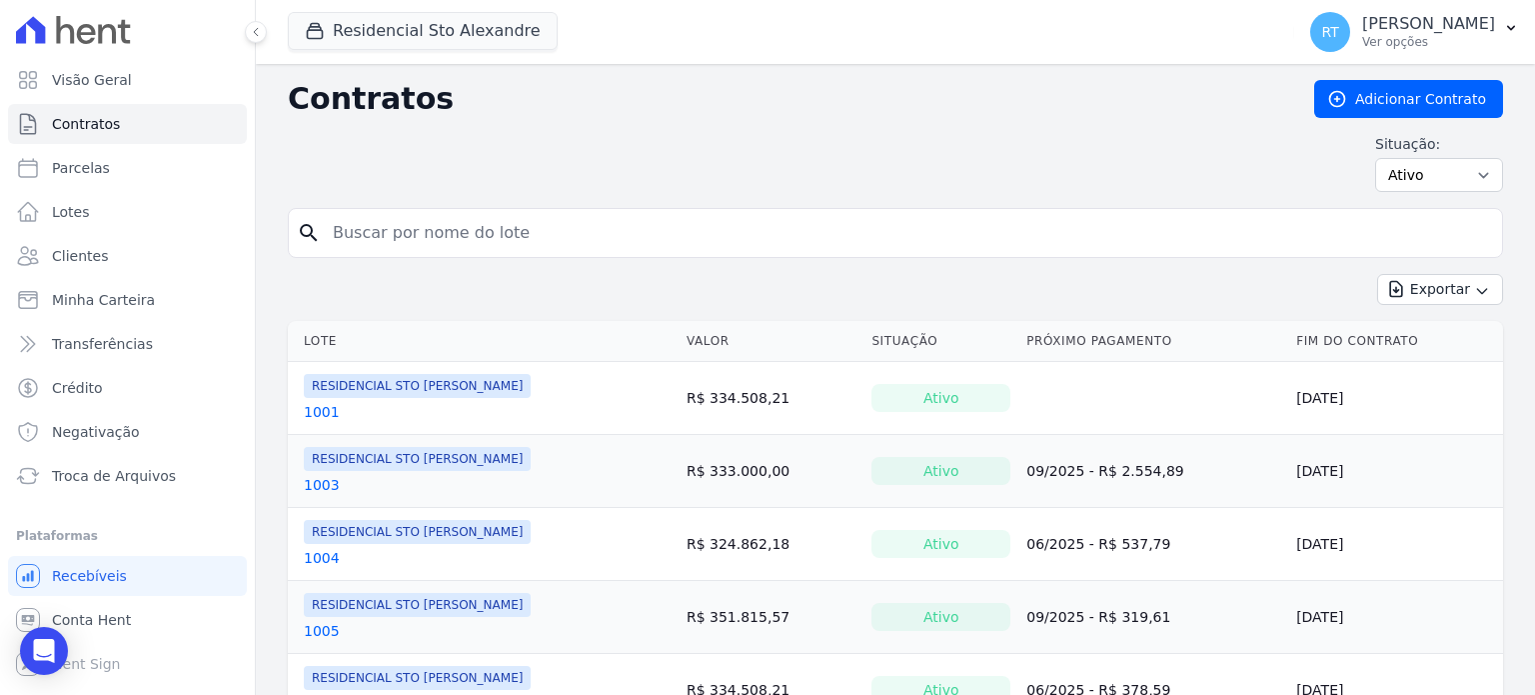
click at [634, 231] on input "search" at bounding box center [908, 233] width 1174 height 40
type input "313"
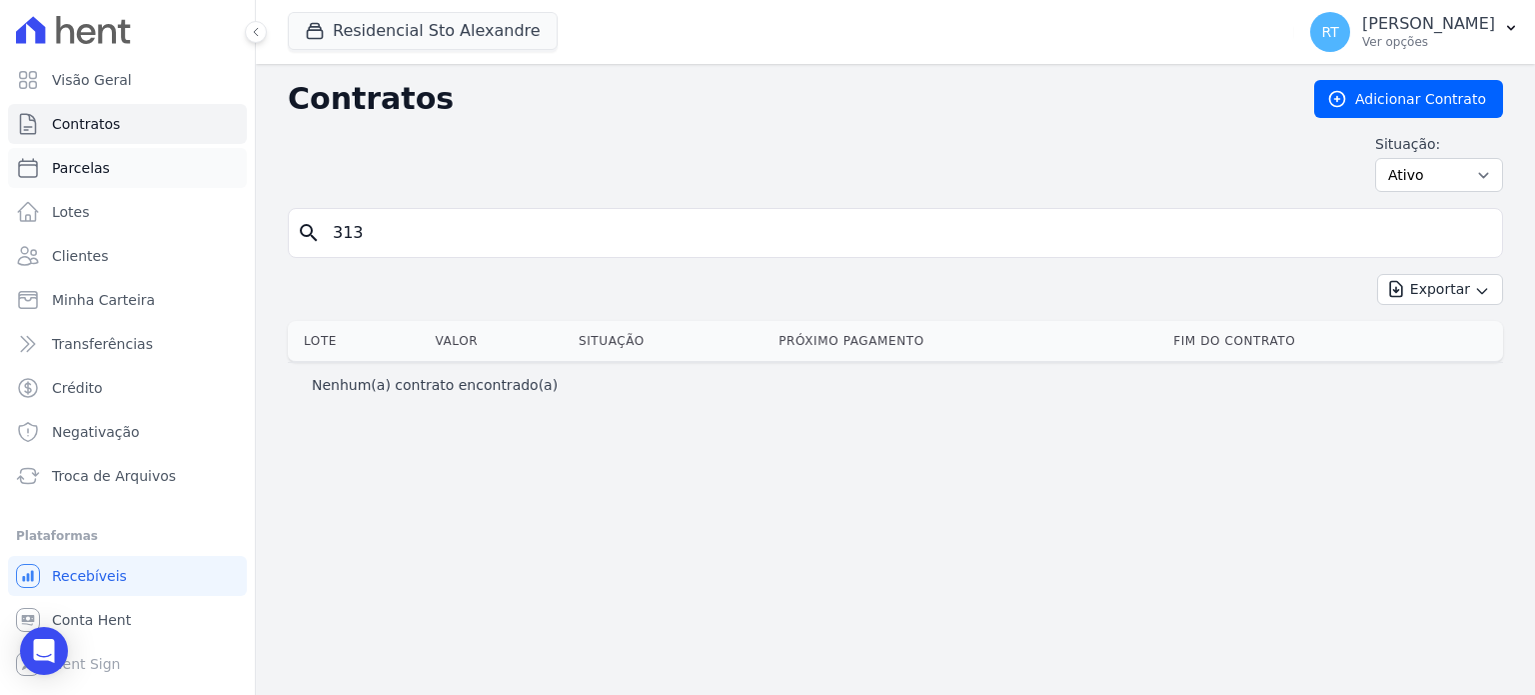
click at [93, 176] on span "Parcelas" at bounding box center [81, 168] width 58 height 20
select select
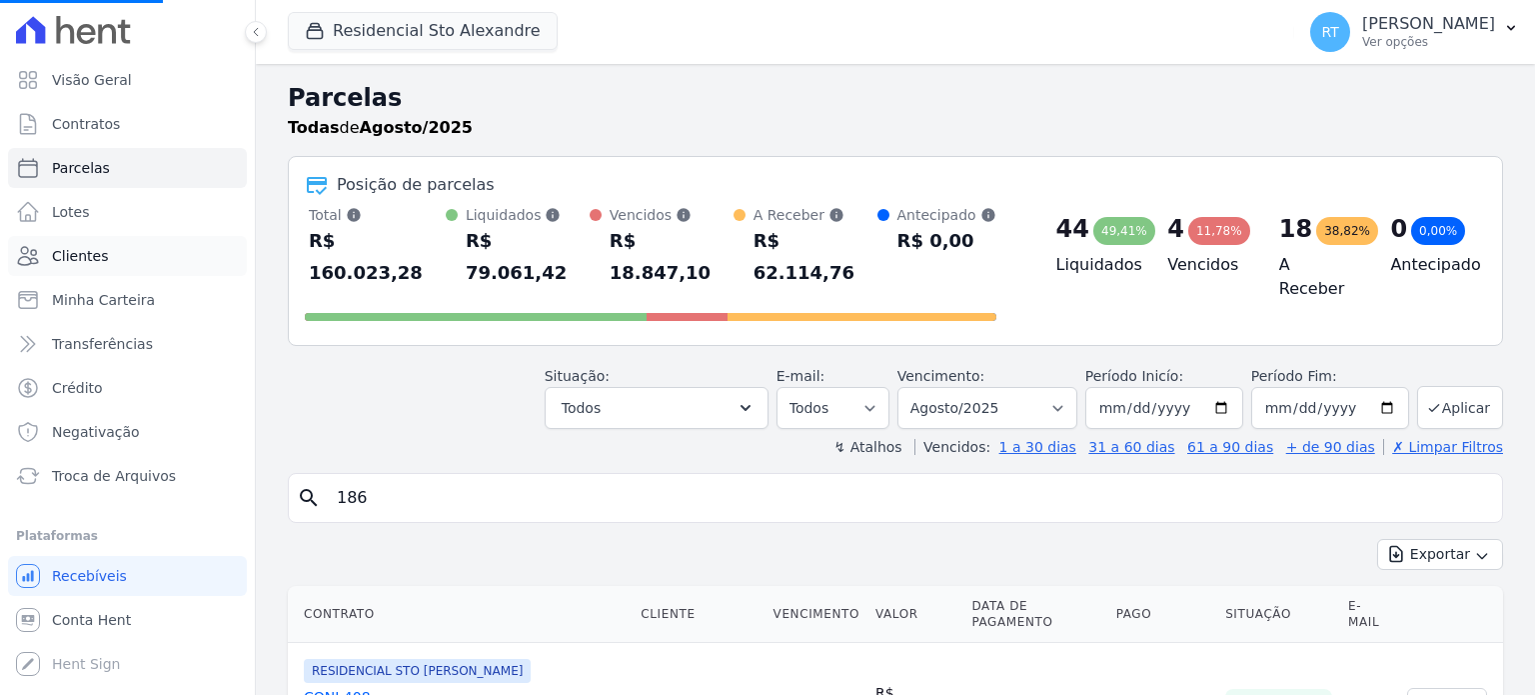
select select
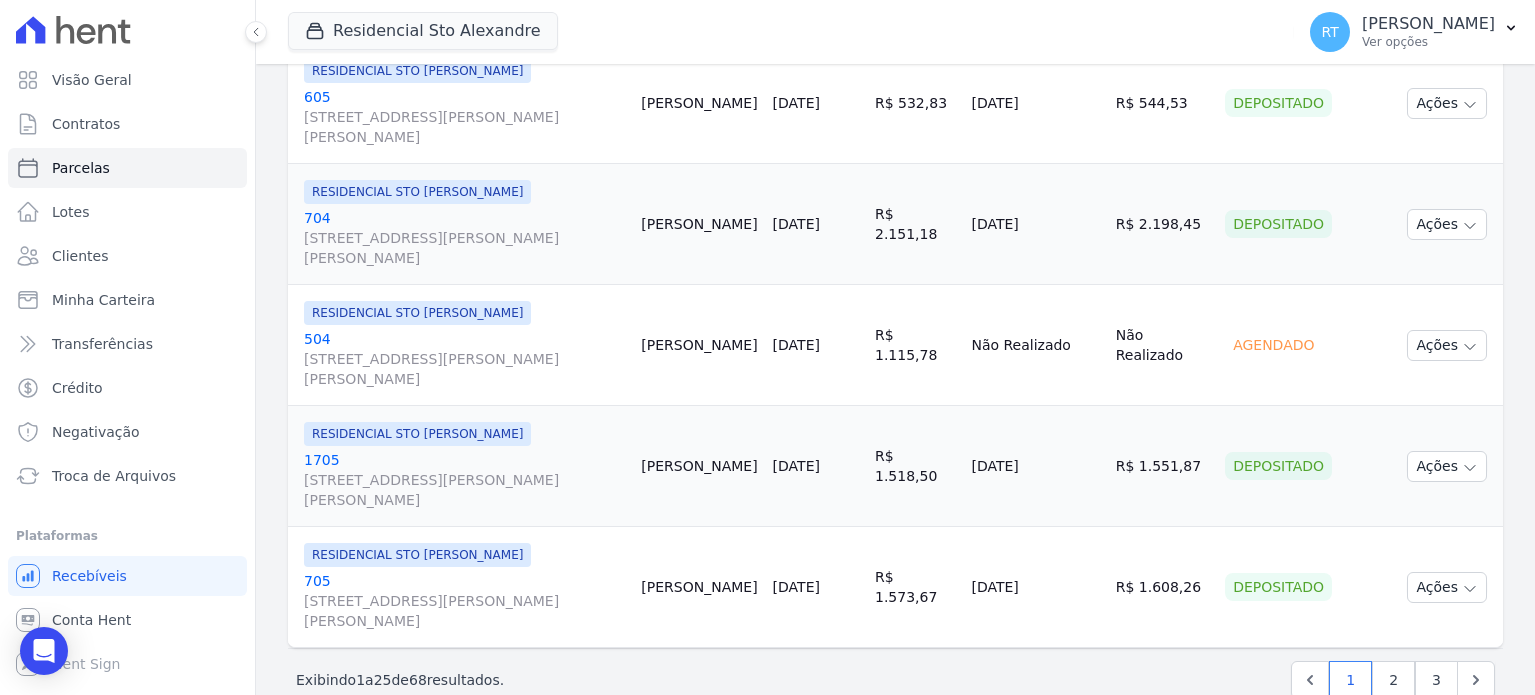
scroll to position [3019, 0]
click at [140, 473] on span "Troca de Arquivos" at bounding box center [114, 476] width 124 height 20
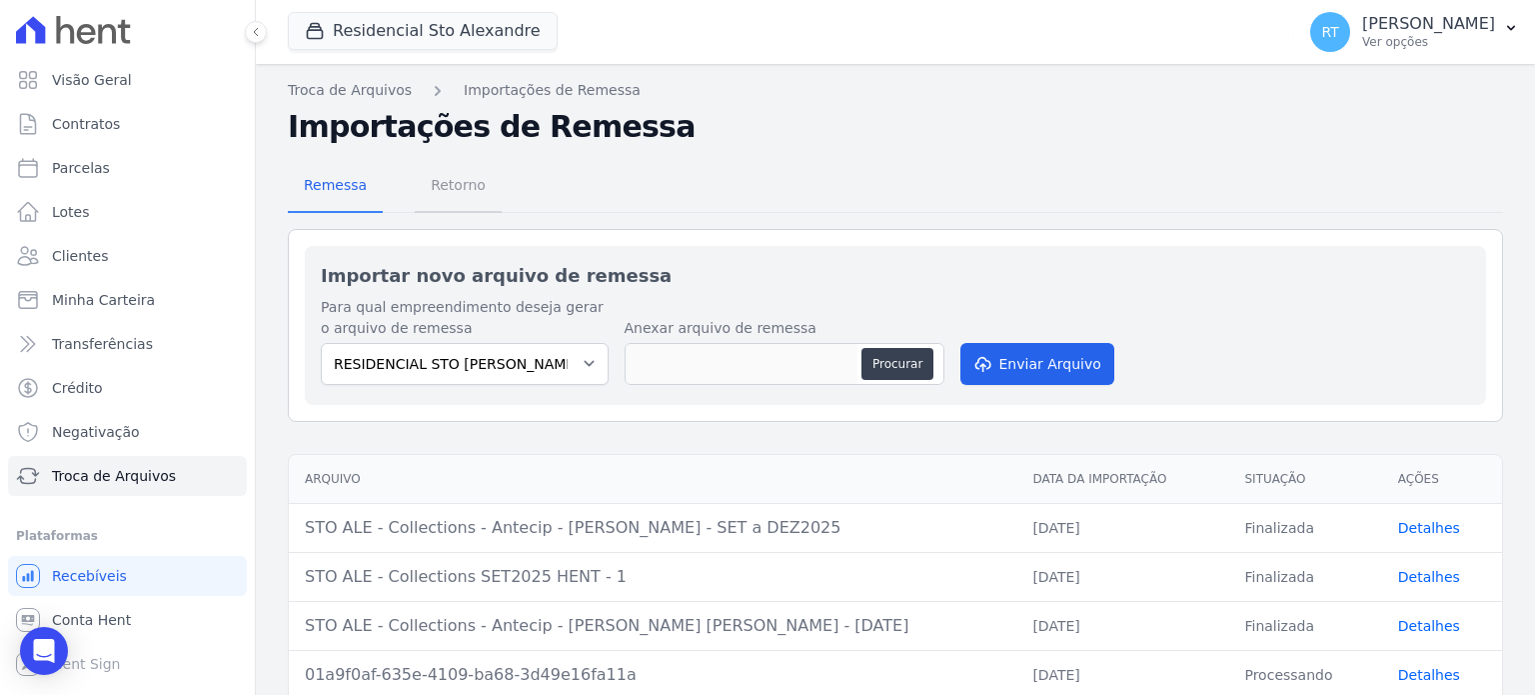
click at [462, 195] on span "Retorno" at bounding box center [458, 185] width 79 height 40
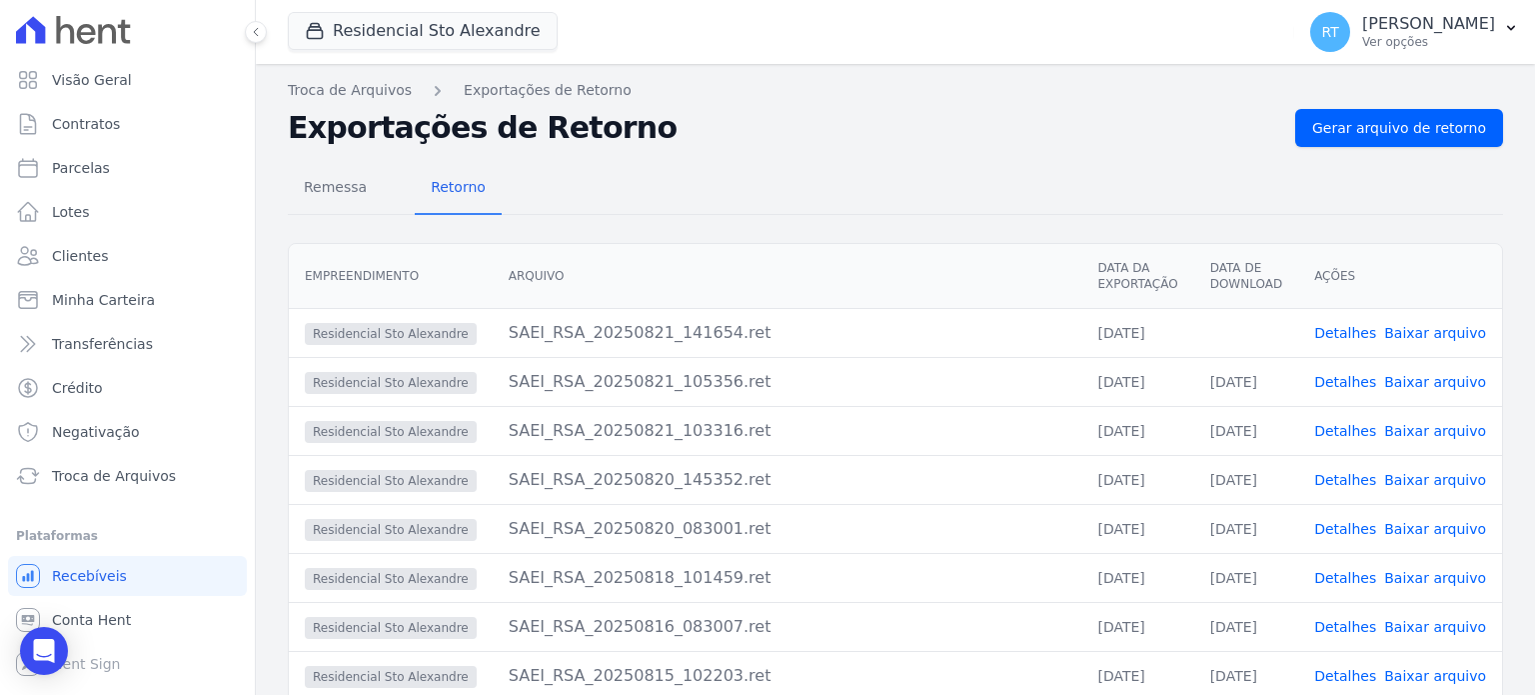
click at [1358, 328] on link "Detalhes" at bounding box center [1346, 333] width 62 height 16
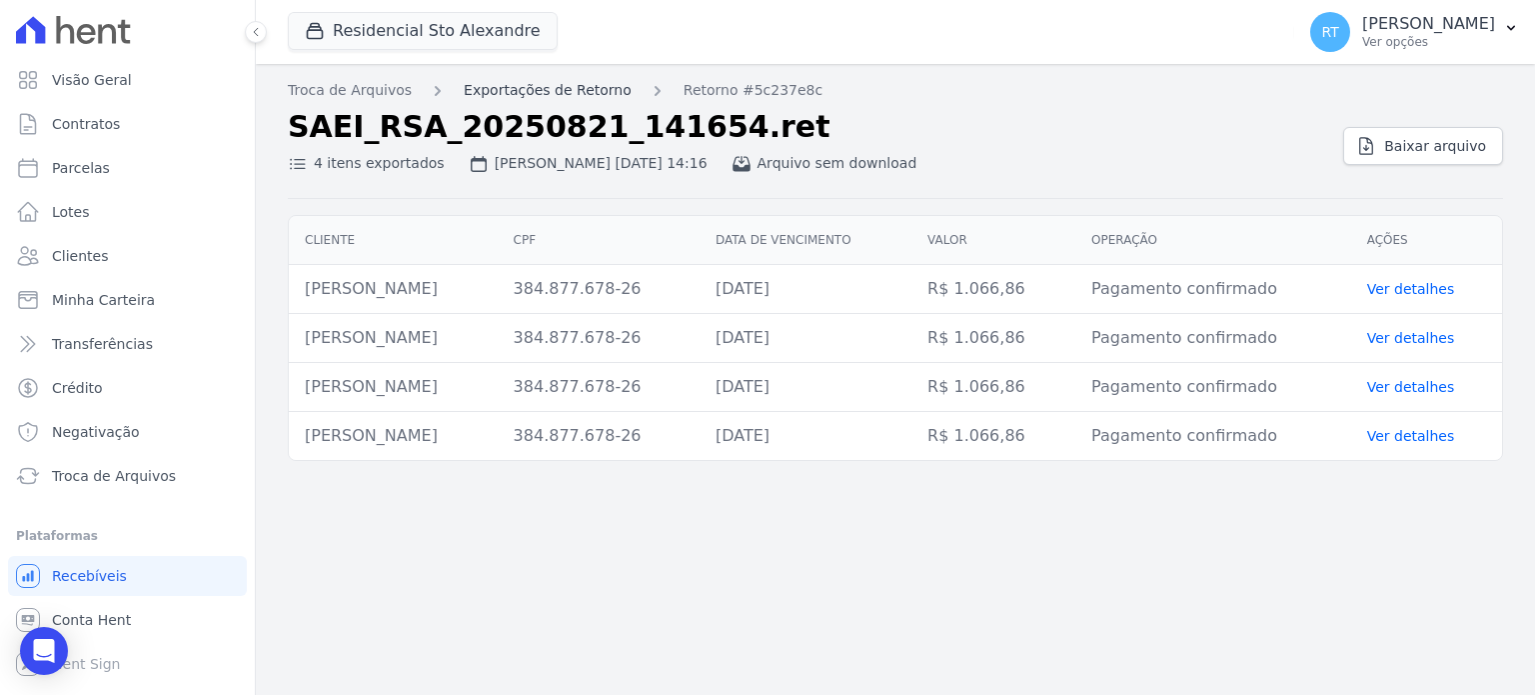
click at [561, 85] on link "Exportações de Retorno" at bounding box center [548, 90] width 168 height 21
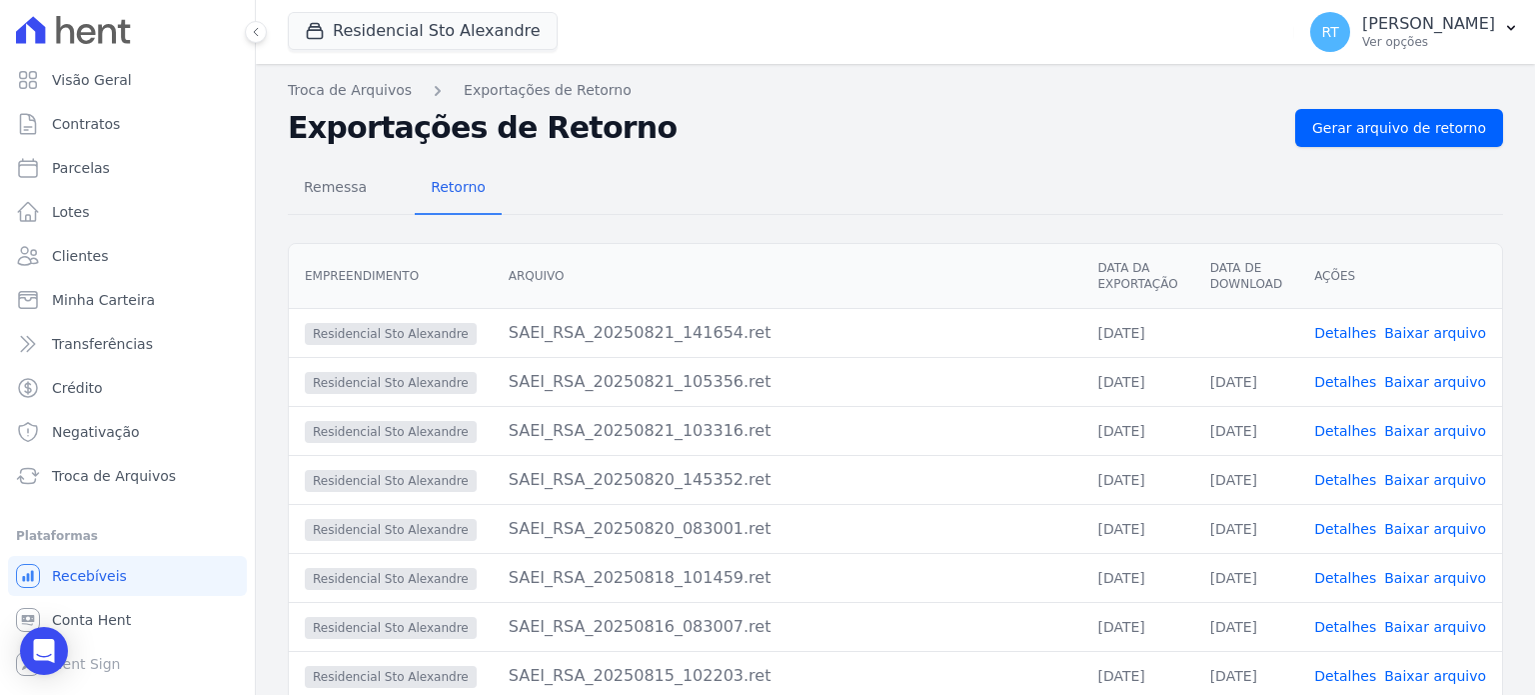
click at [1425, 327] on link "Baixar arquivo" at bounding box center [1435, 333] width 102 height 16
click at [1001, 181] on div "Remessa Retorno" at bounding box center [896, 189] width 1216 height 52
click at [1403, 131] on span "Gerar arquivo de retorno" at bounding box center [1400, 128] width 174 height 20
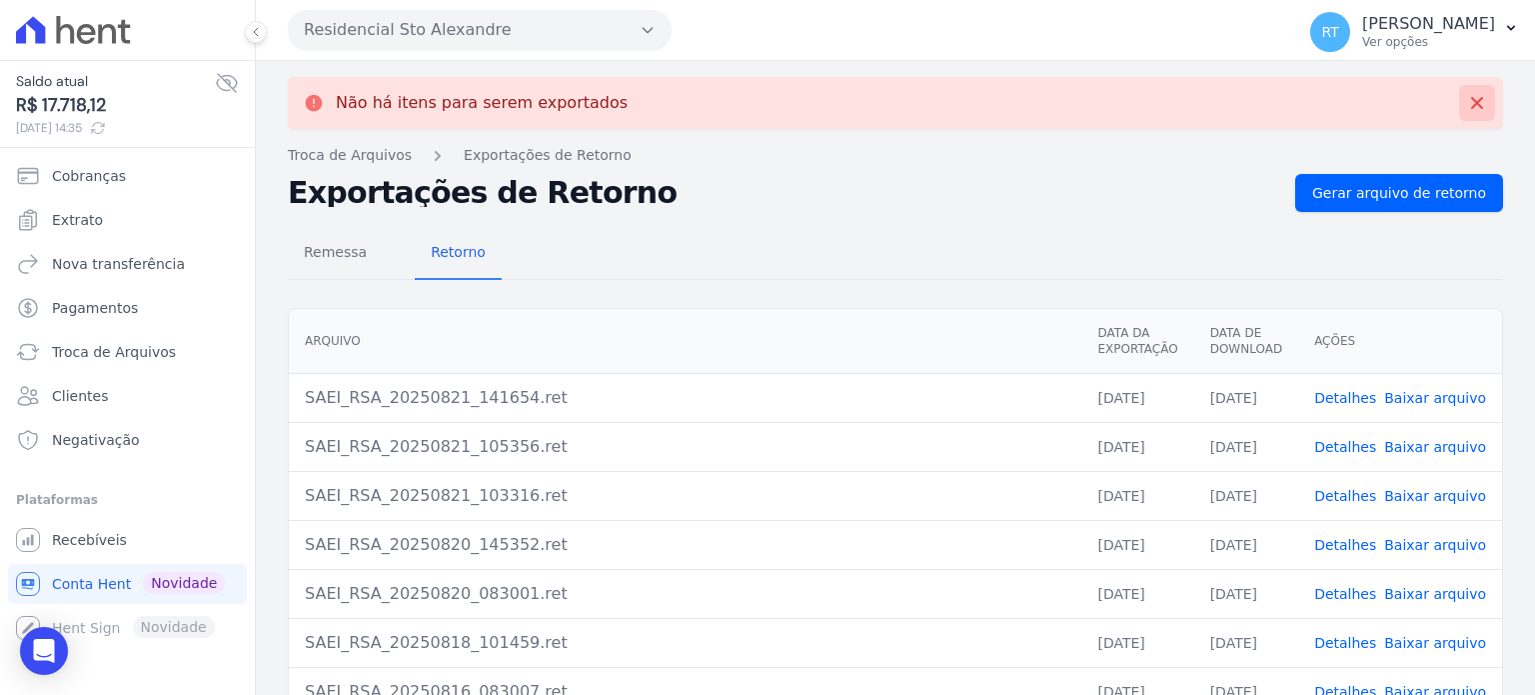
click at [1467, 105] on icon at bounding box center [1477, 103] width 20 height 20
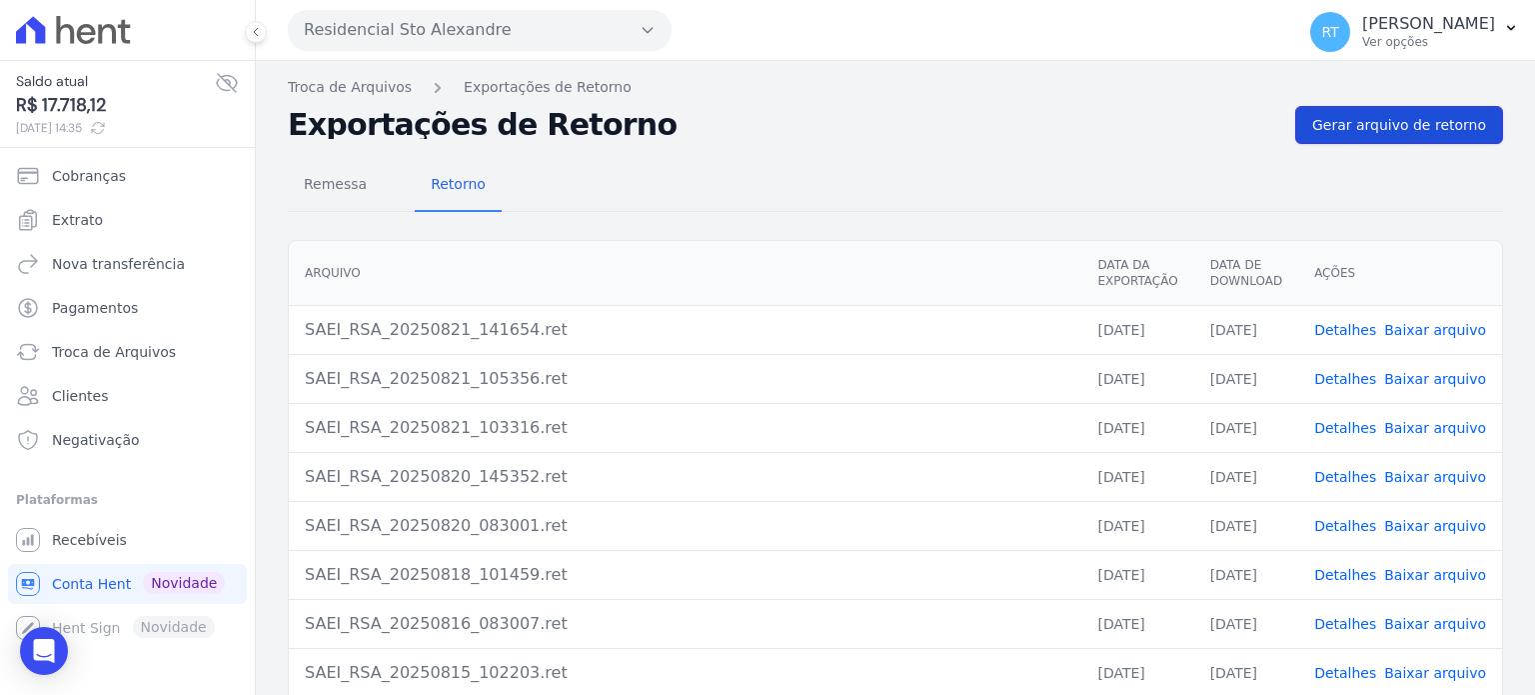
click at [1406, 130] on span "Gerar arquivo de retorno" at bounding box center [1400, 125] width 174 height 20
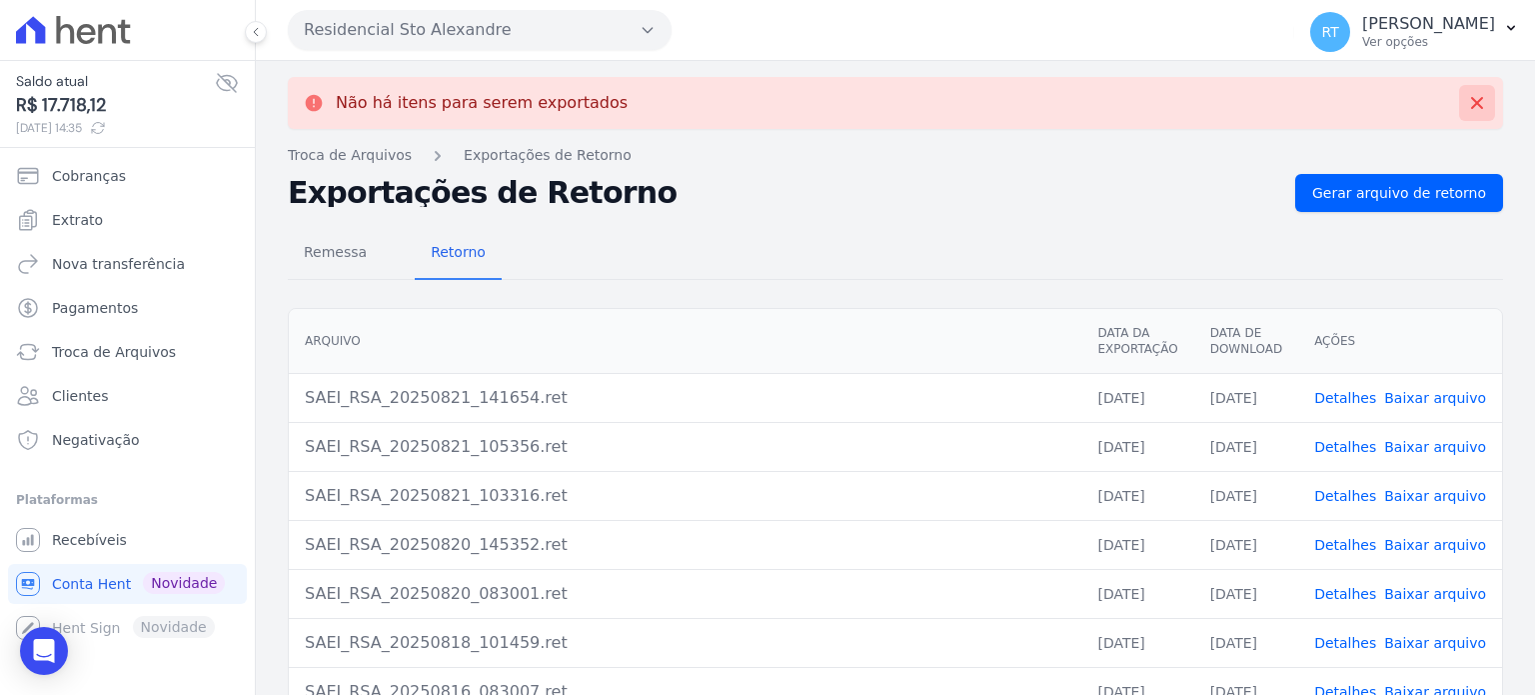
click at [1471, 99] on icon at bounding box center [1477, 103] width 12 height 12
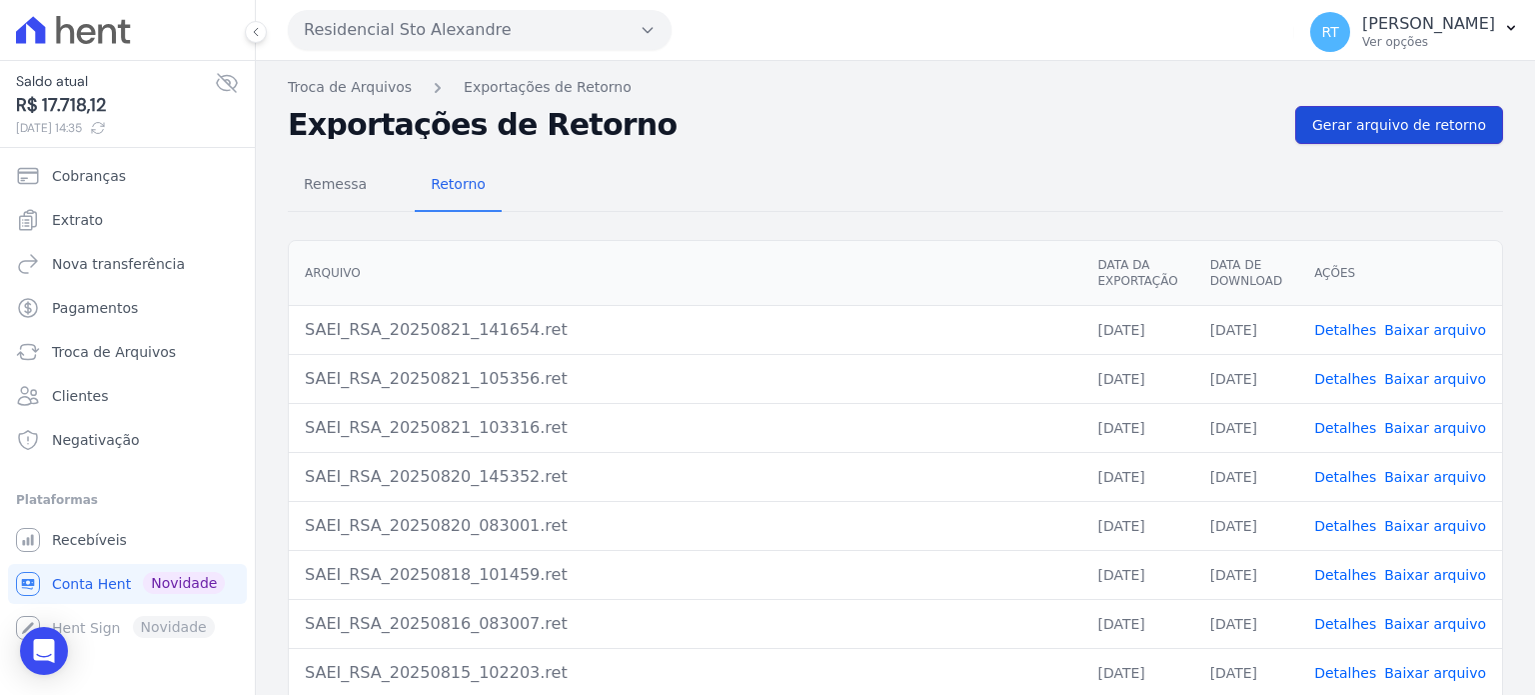
click at [1414, 120] on span "Gerar arquivo de retorno" at bounding box center [1400, 125] width 174 height 20
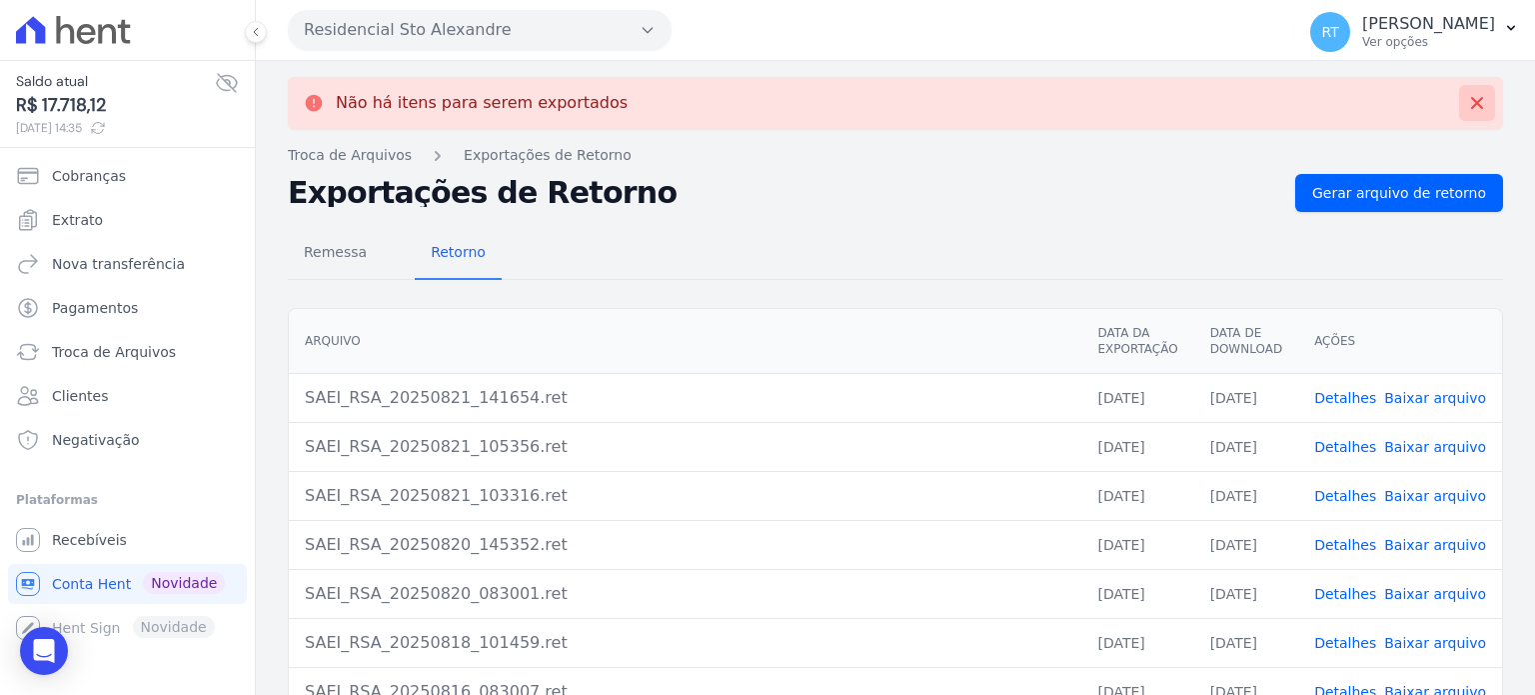
click at [1467, 99] on icon at bounding box center [1477, 103] width 20 height 20
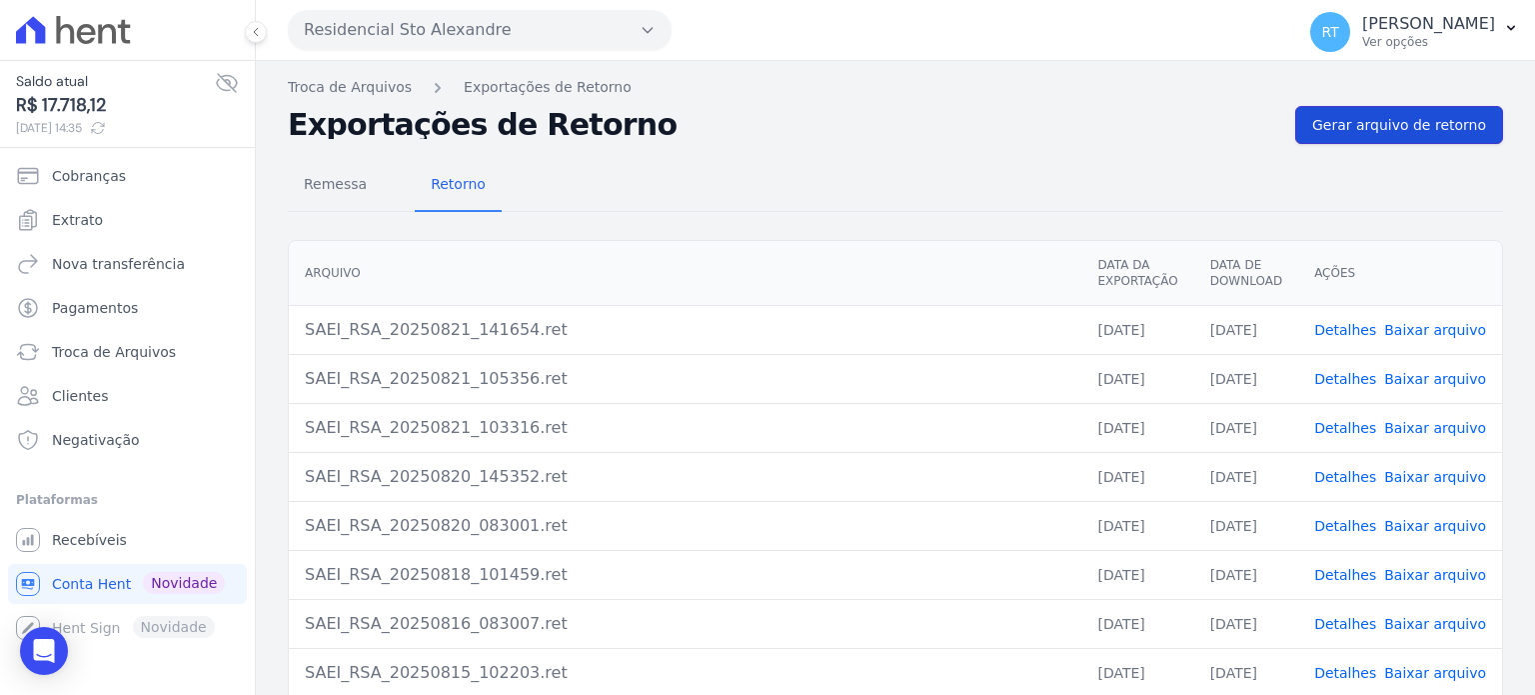
click at [1420, 130] on span "Gerar arquivo de retorno" at bounding box center [1400, 125] width 174 height 20
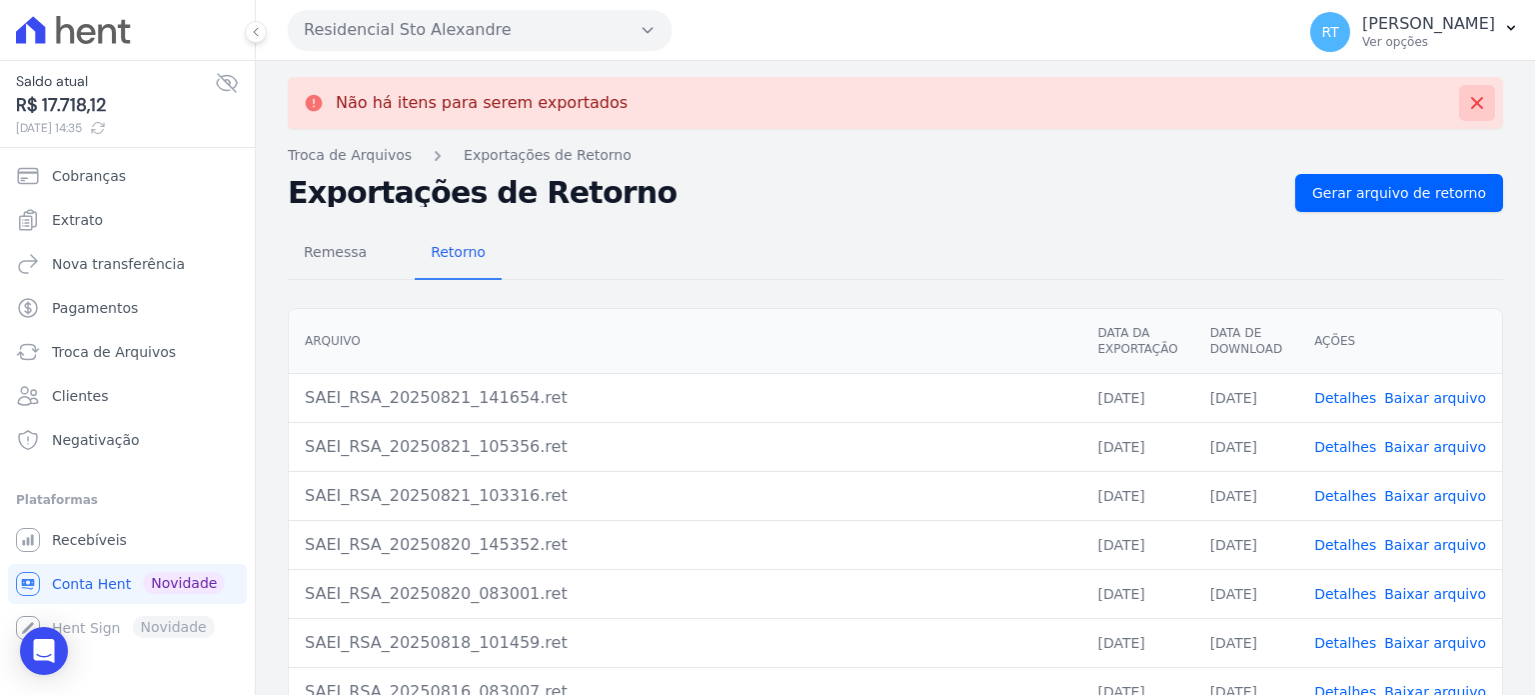
click at [1467, 103] on icon at bounding box center [1477, 103] width 20 height 20
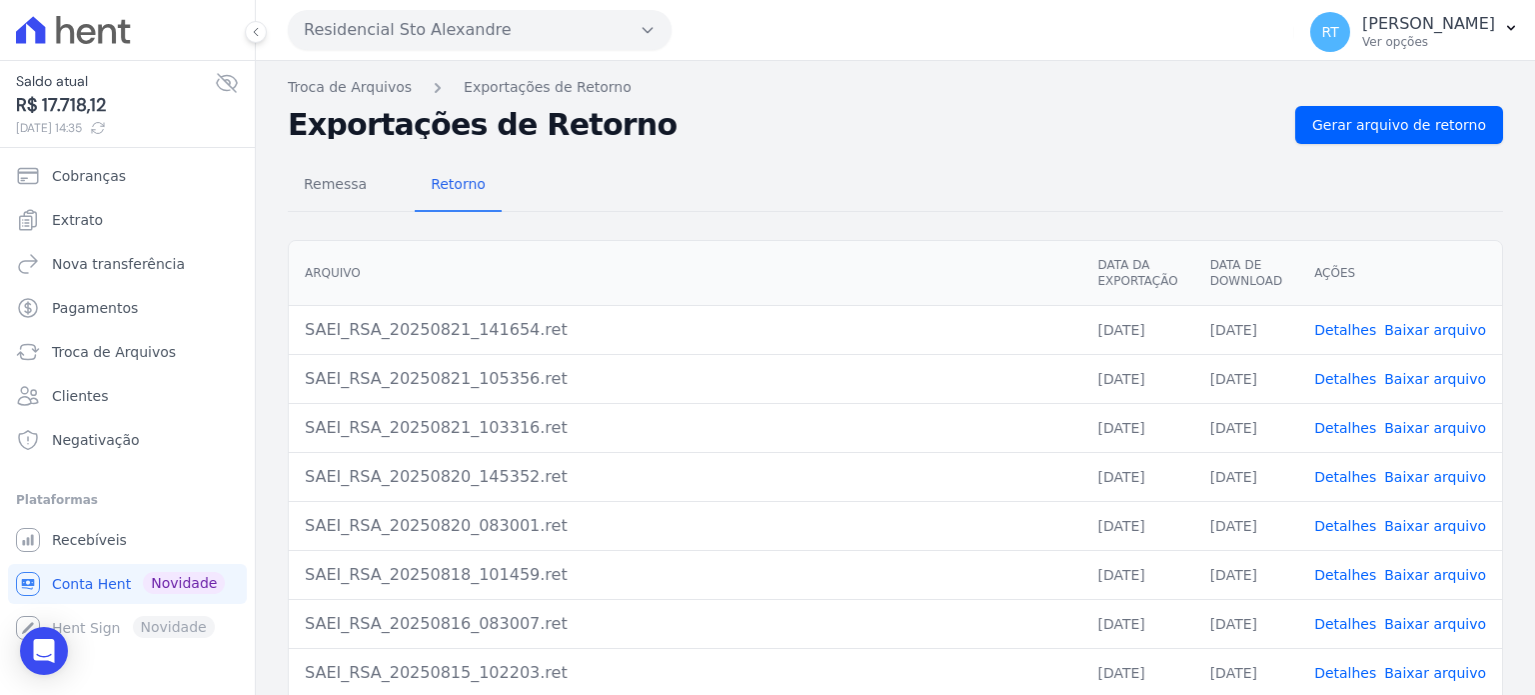
click at [1055, 140] on div "Exportações de Retorno Gerar arquivo de retorno" at bounding box center [896, 125] width 1216 height 38
click at [1407, 127] on span "Gerar arquivo de retorno" at bounding box center [1400, 125] width 174 height 20
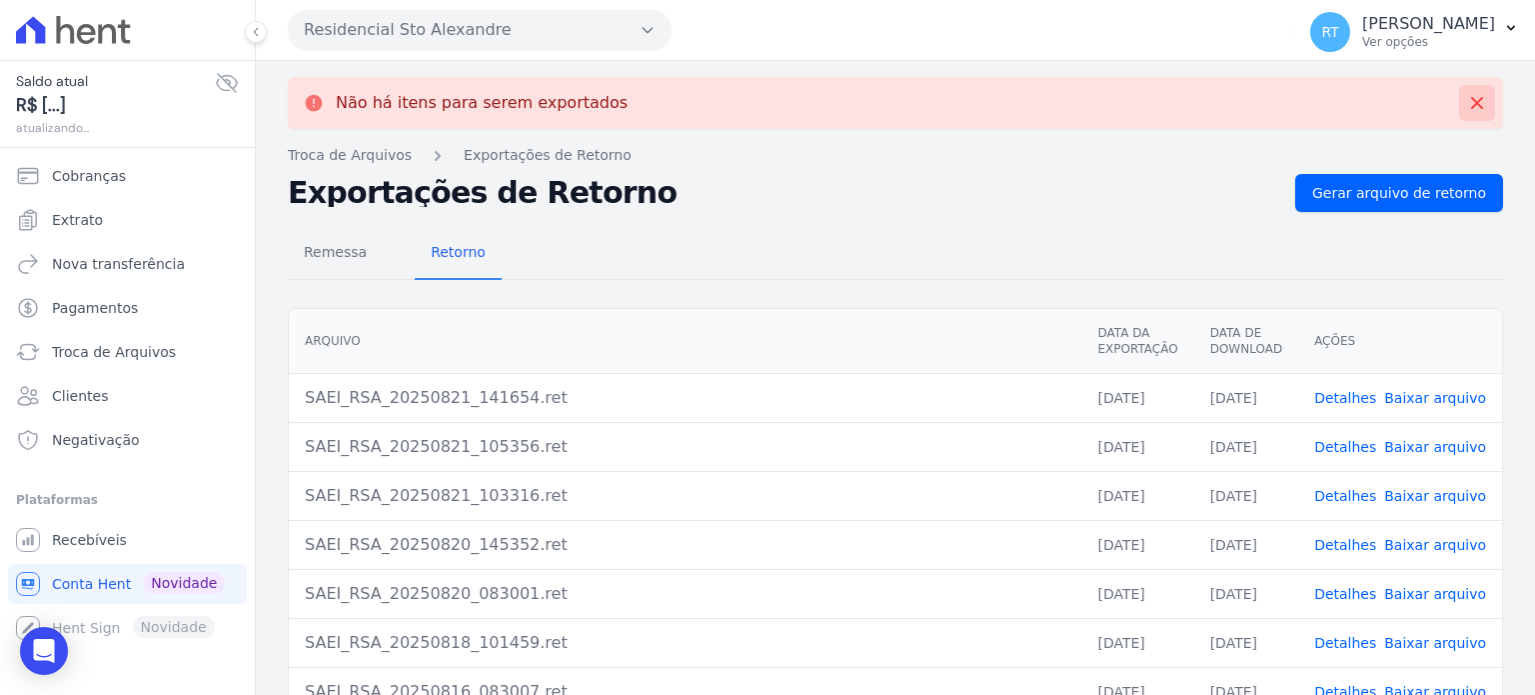
click at [1467, 99] on icon at bounding box center [1477, 103] width 20 height 20
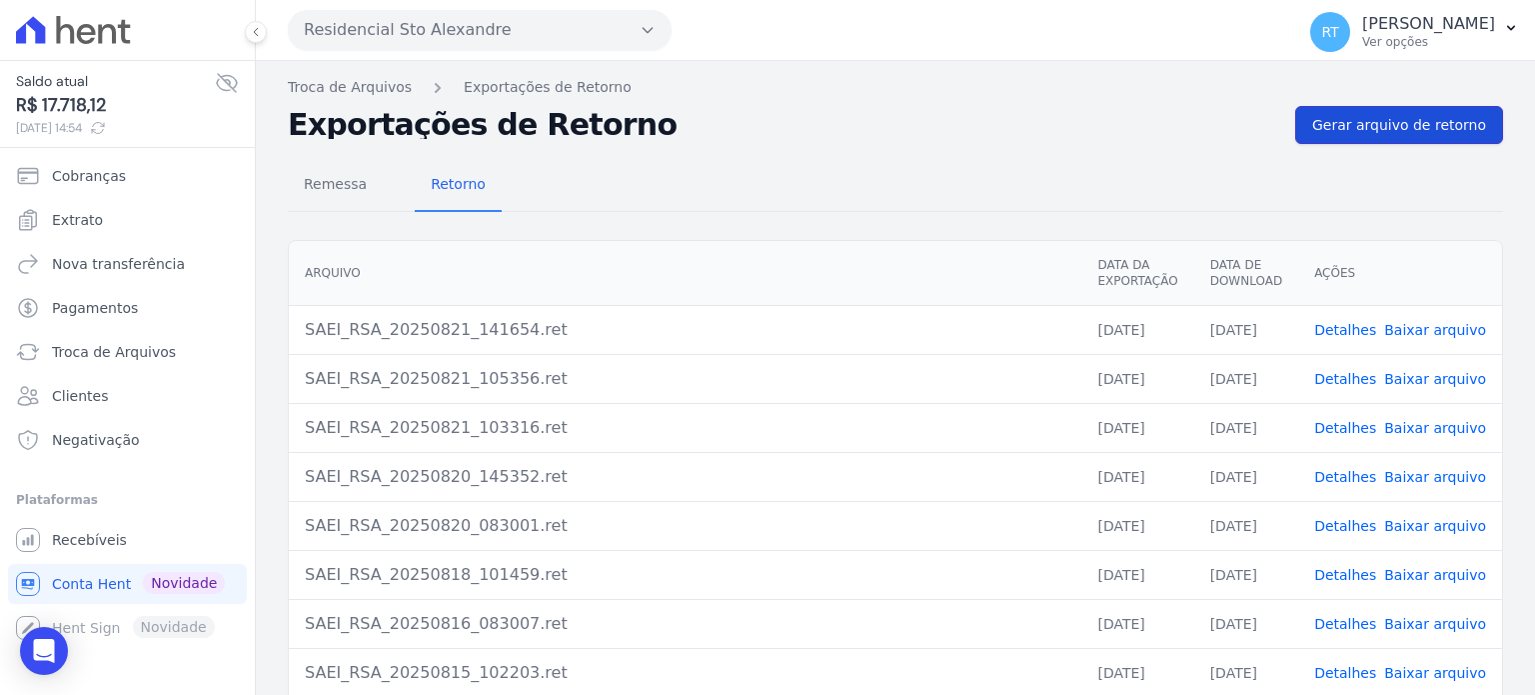
click at [1427, 131] on span "Gerar arquivo de retorno" at bounding box center [1400, 125] width 174 height 20
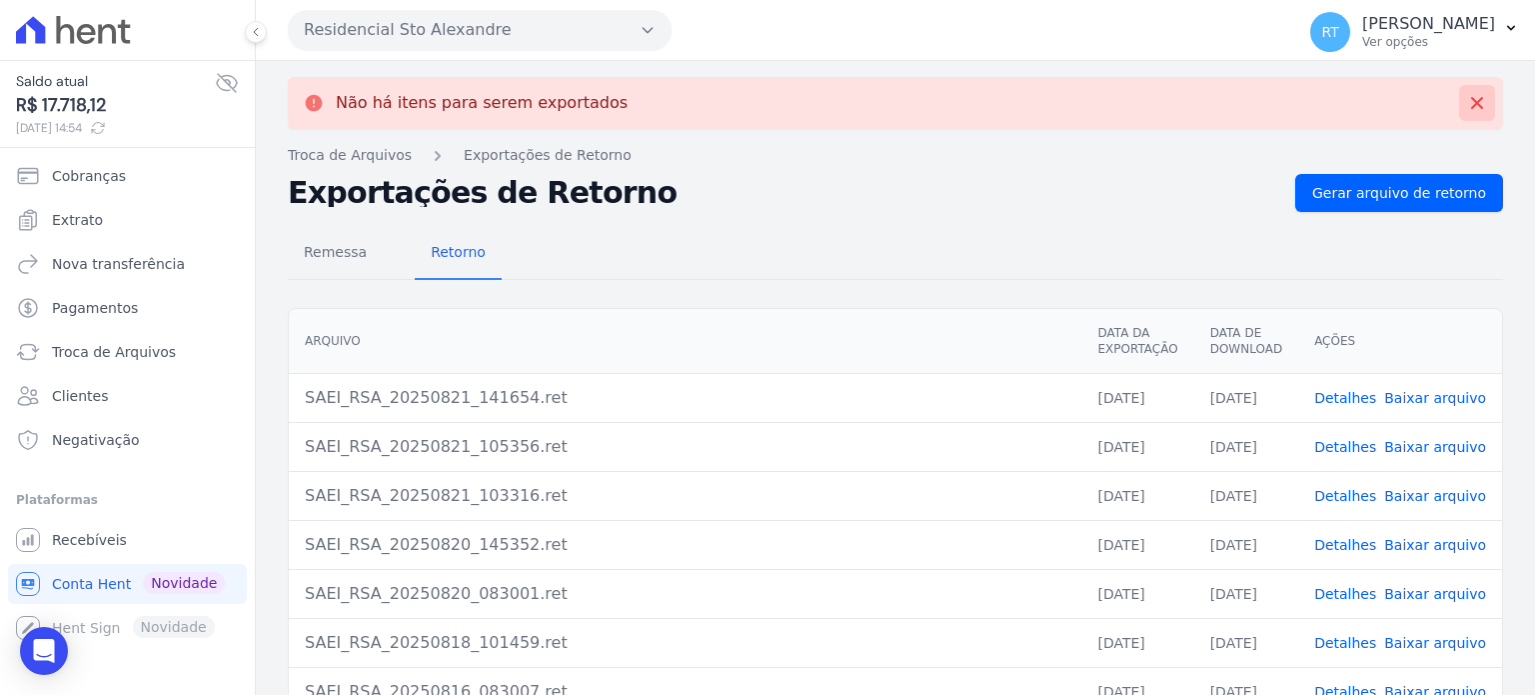
click at [1471, 105] on icon at bounding box center [1477, 103] width 12 height 12
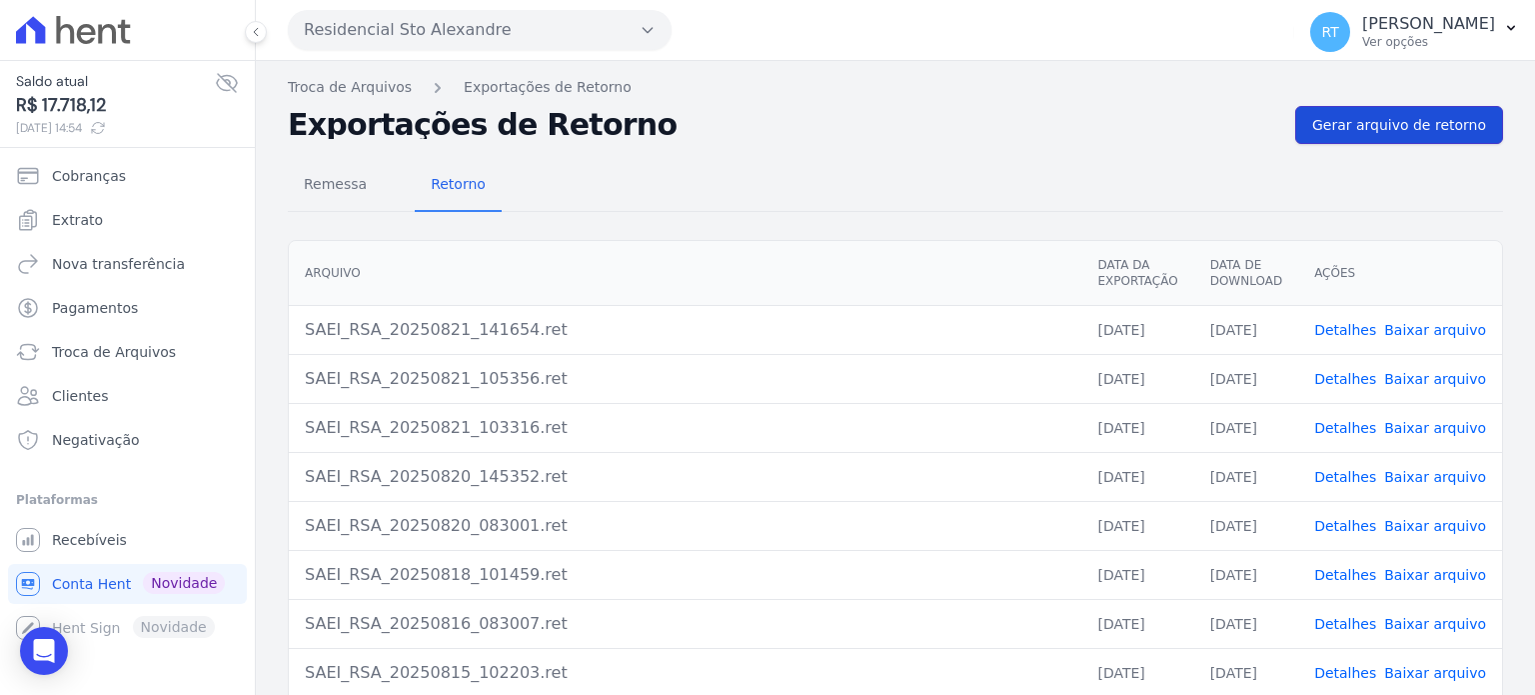
click at [1433, 127] on span "Gerar arquivo de retorno" at bounding box center [1400, 125] width 174 height 20
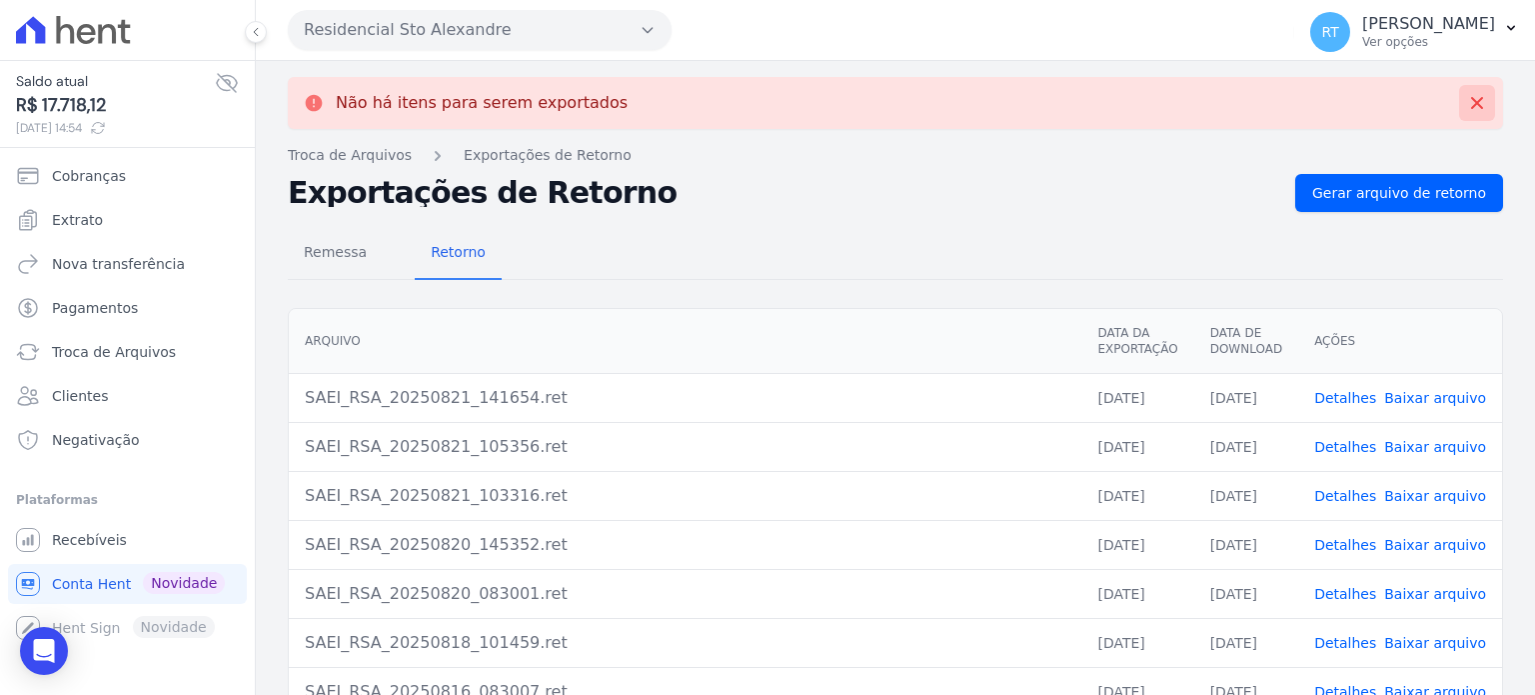
click at [1471, 100] on icon at bounding box center [1477, 103] width 12 height 12
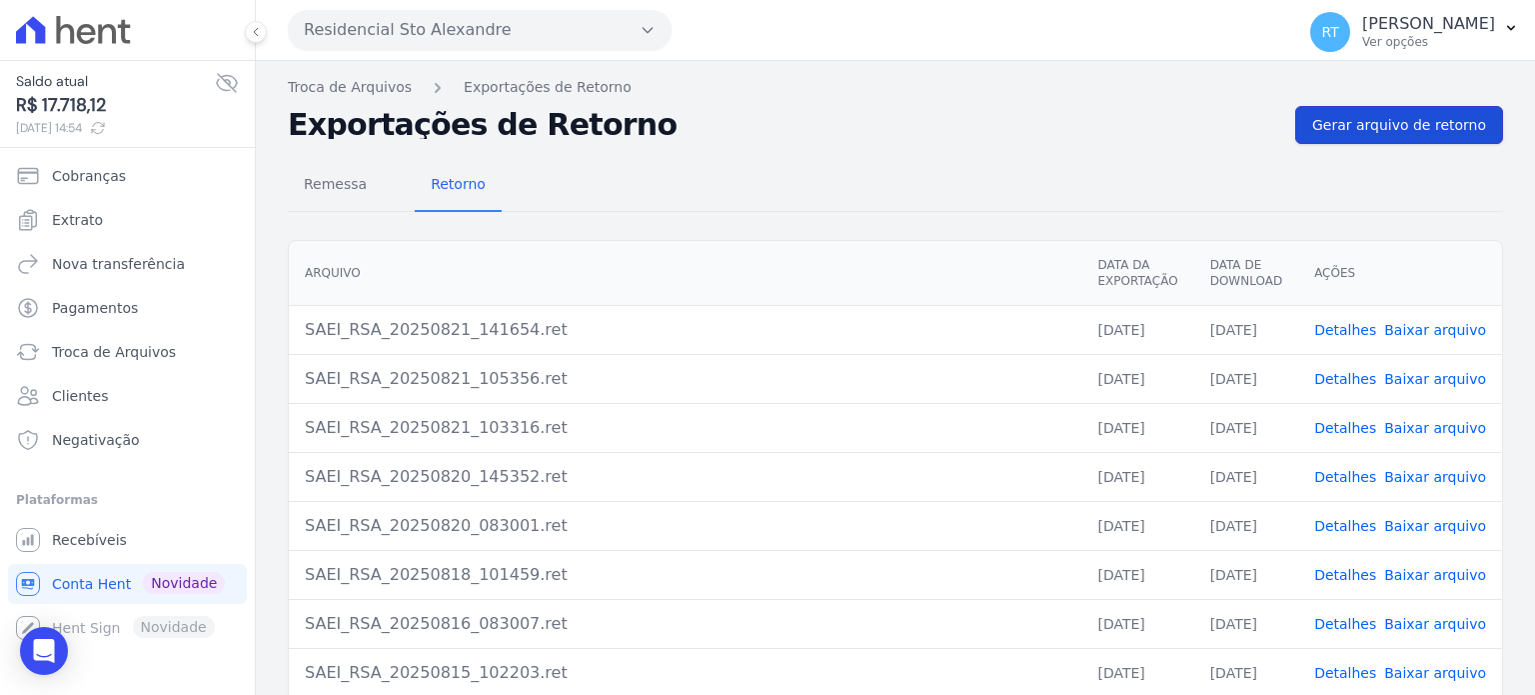
click at [1421, 123] on span "Gerar arquivo de retorno" at bounding box center [1400, 125] width 174 height 20
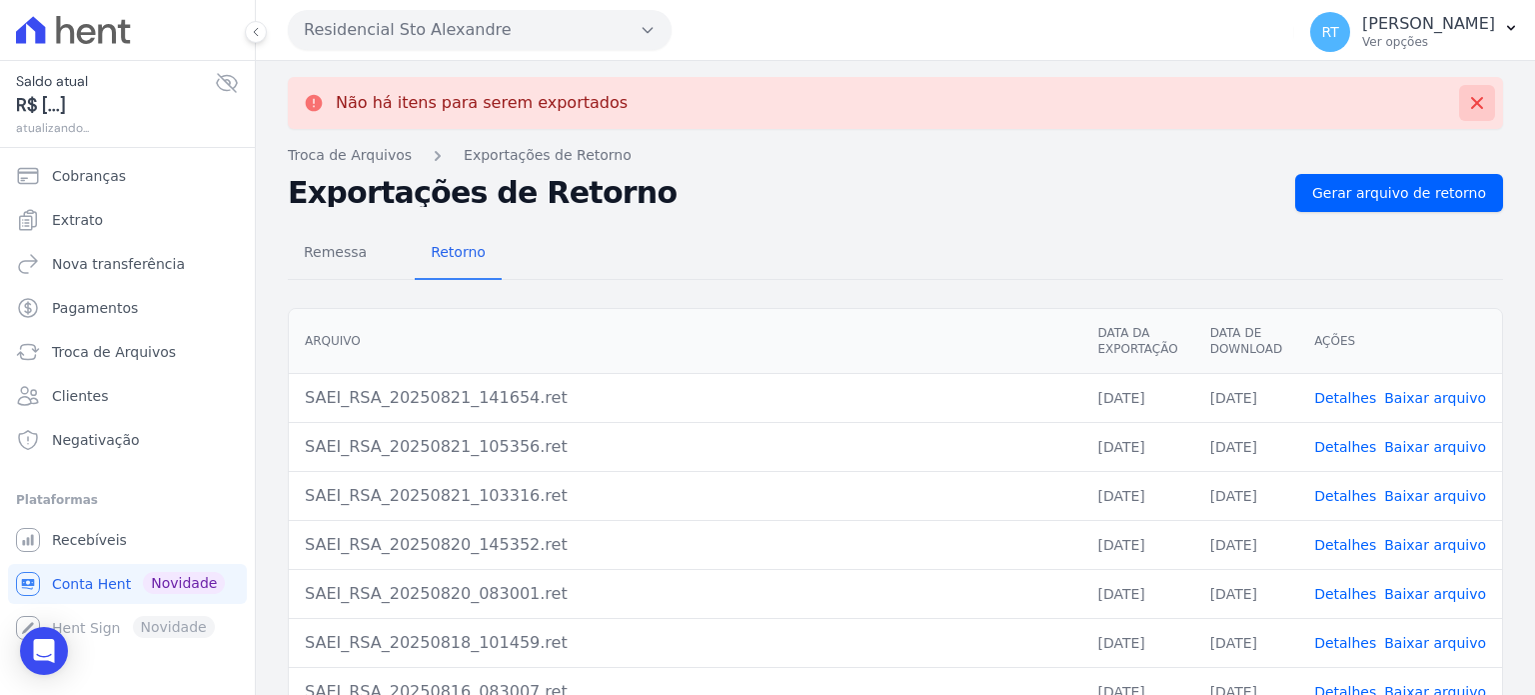
click at [1473, 100] on button at bounding box center [1477, 103] width 36 height 36
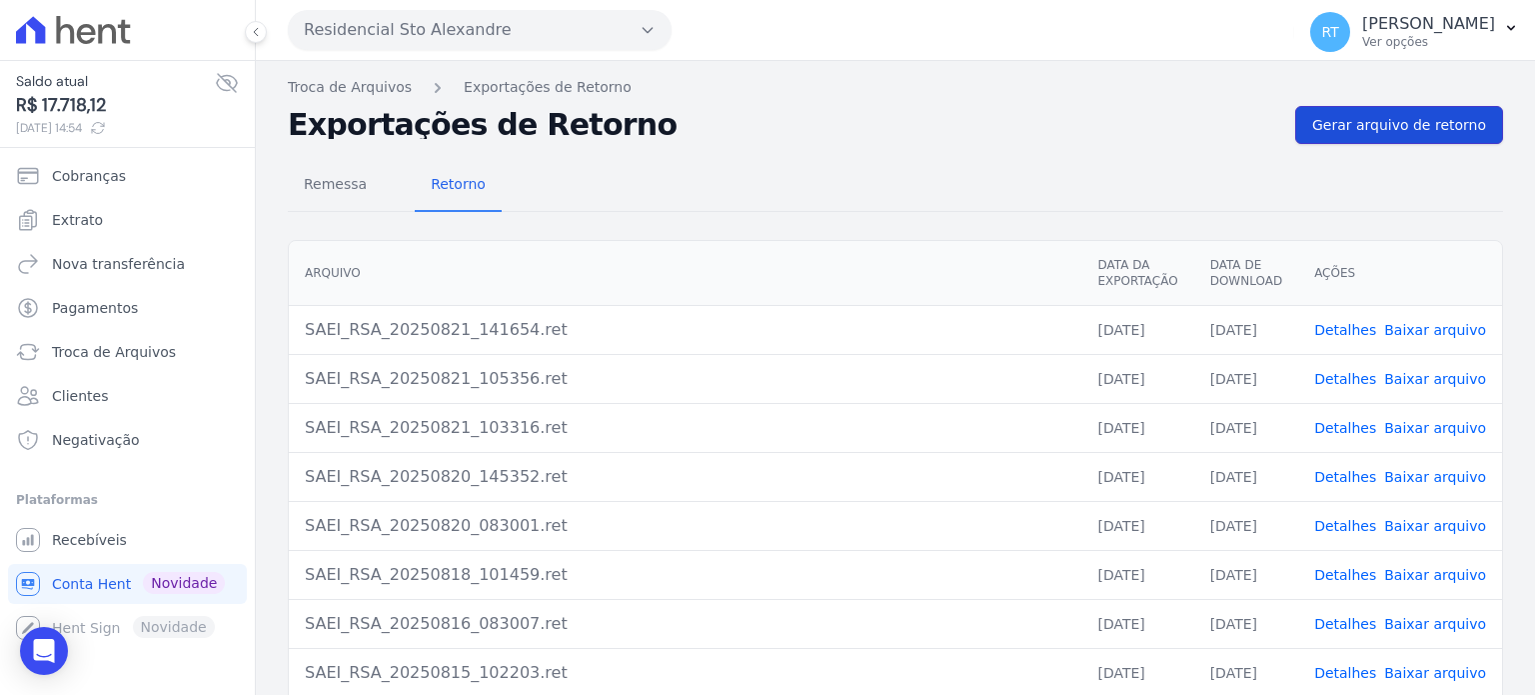
click at [1417, 128] on span "Gerar arquivo de retorno" at bounding box center [1400, 125] width 174 height 20
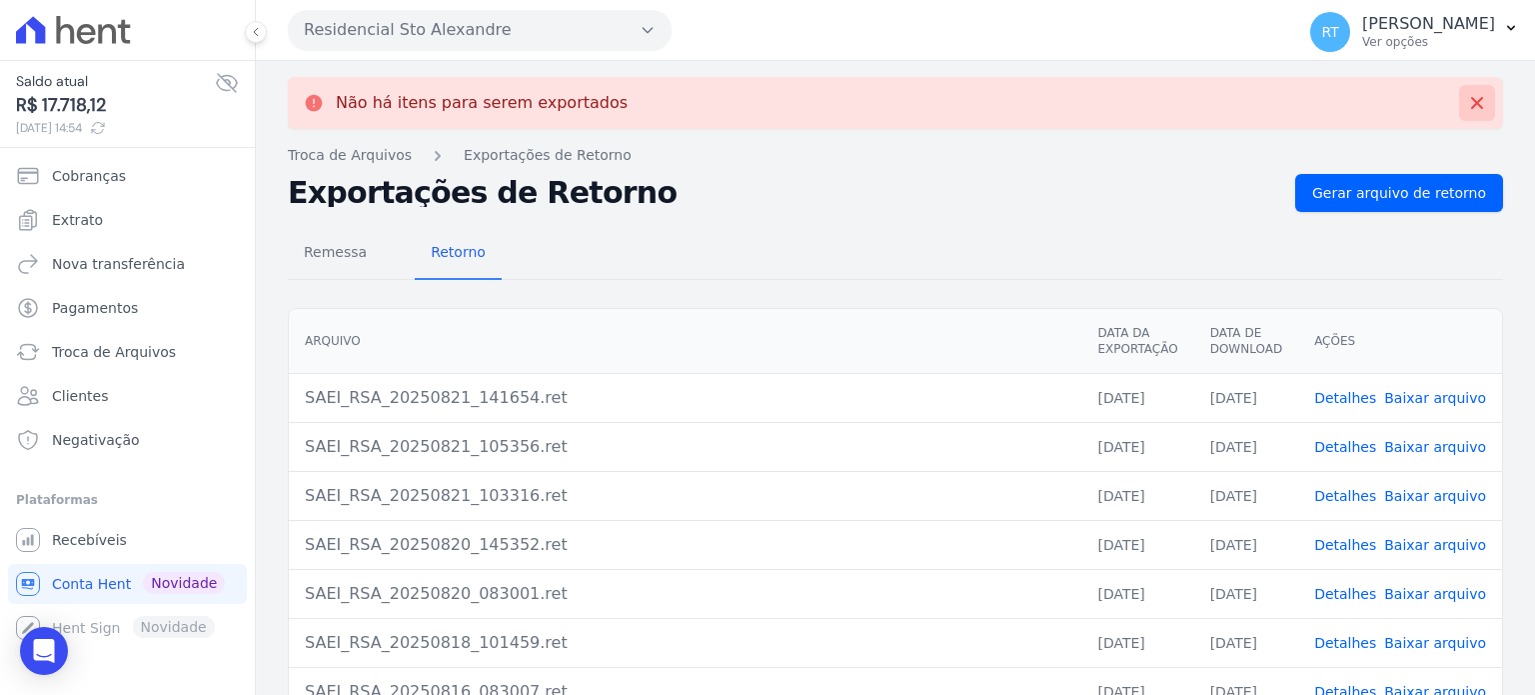
click at [1467, 107] on icon at bounding box center [1477, 103] width 20 height 20
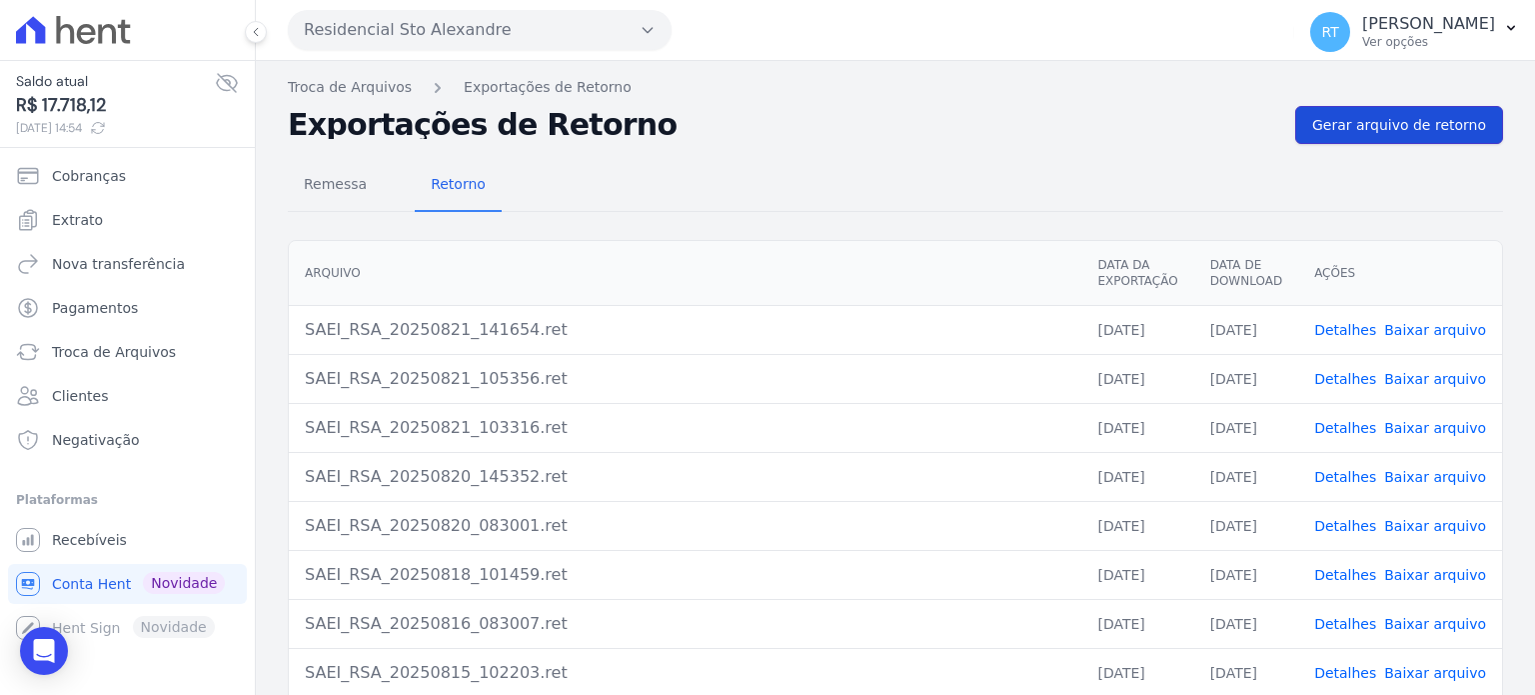
click at [1418, 121] on span "Gerar arquivo de retorno" at bounding box center [1400, 125] width 174 height 20
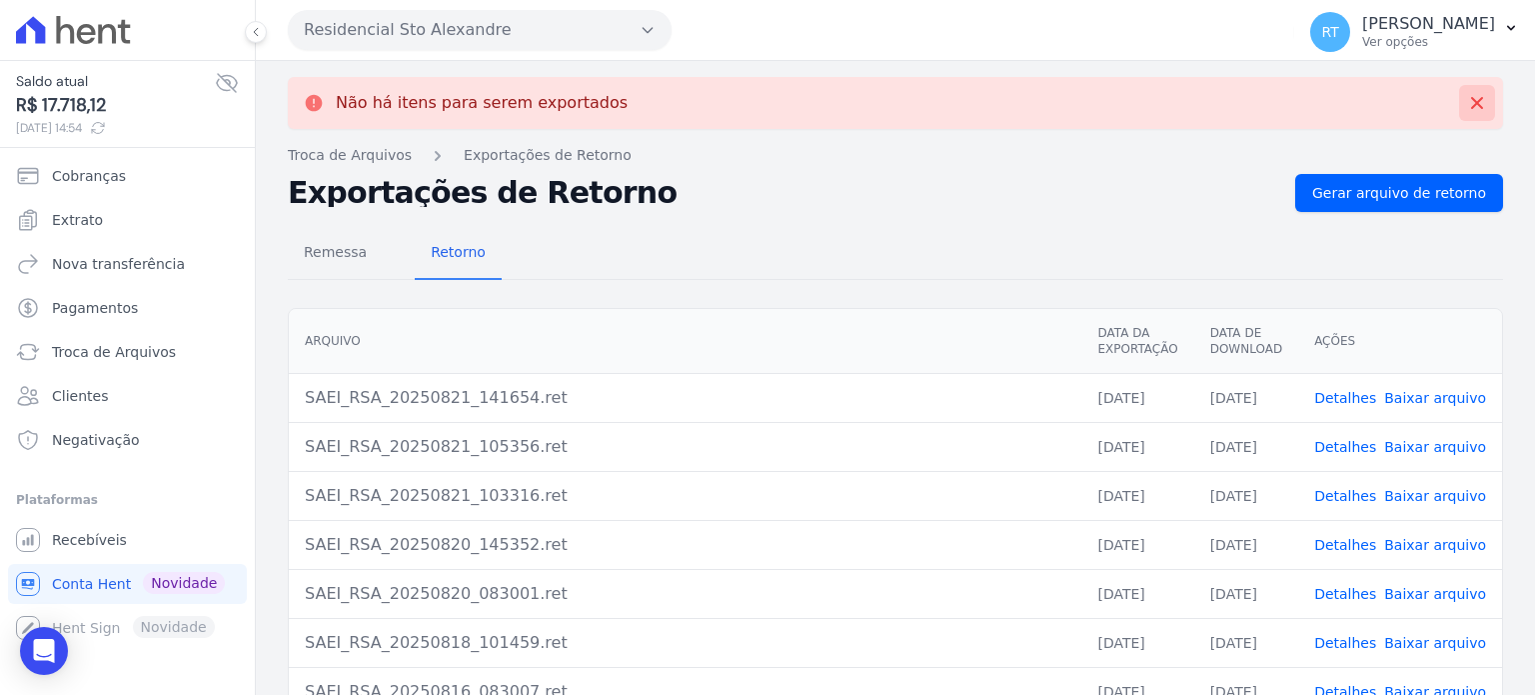
click at [1471, 101] on icon at bounding box center [1477, 103] width 12 height 12
